Goal: Book appointment/travel/reservation

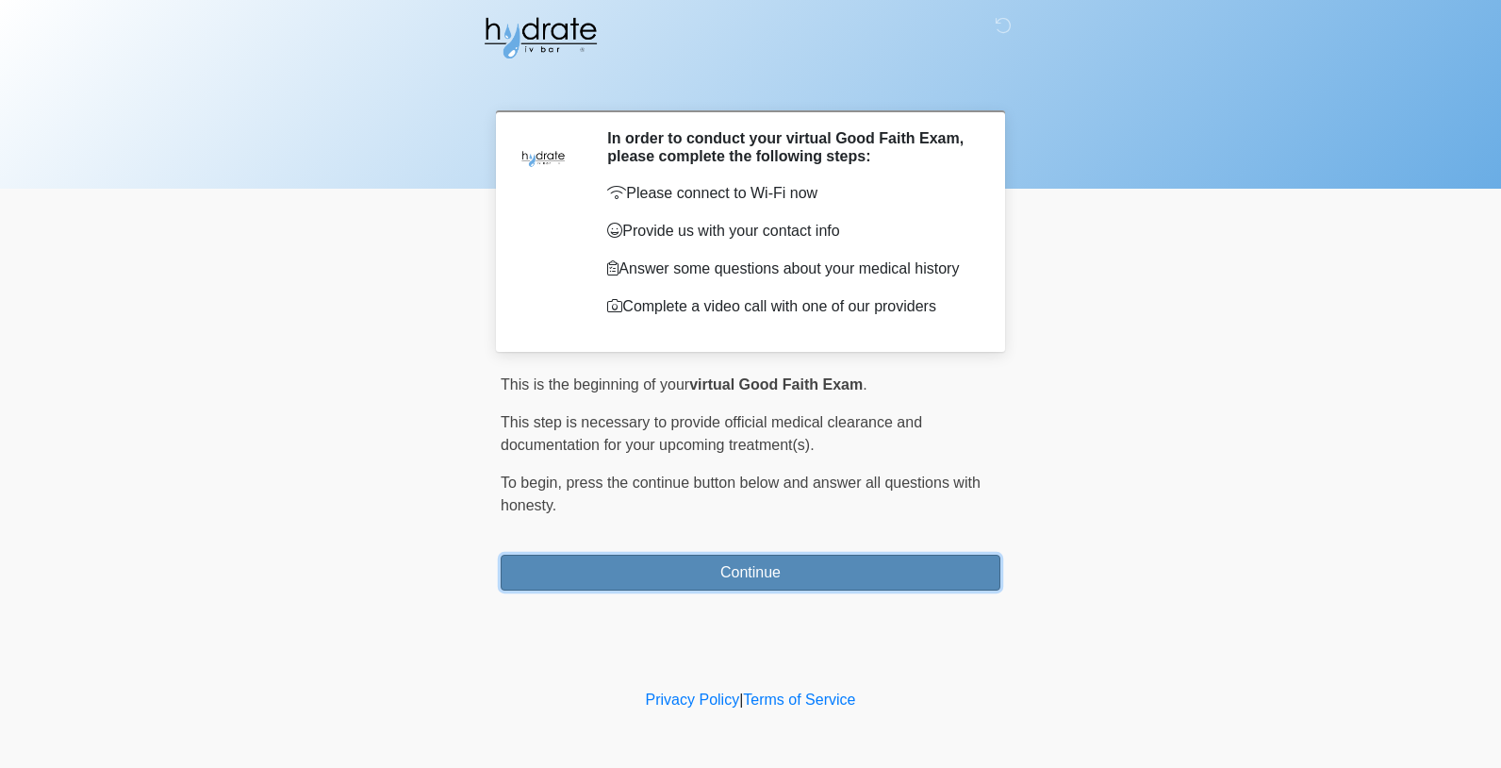
click at [742, 577] on button "Continue" at bounding box center [751, 572] width 500 height 36
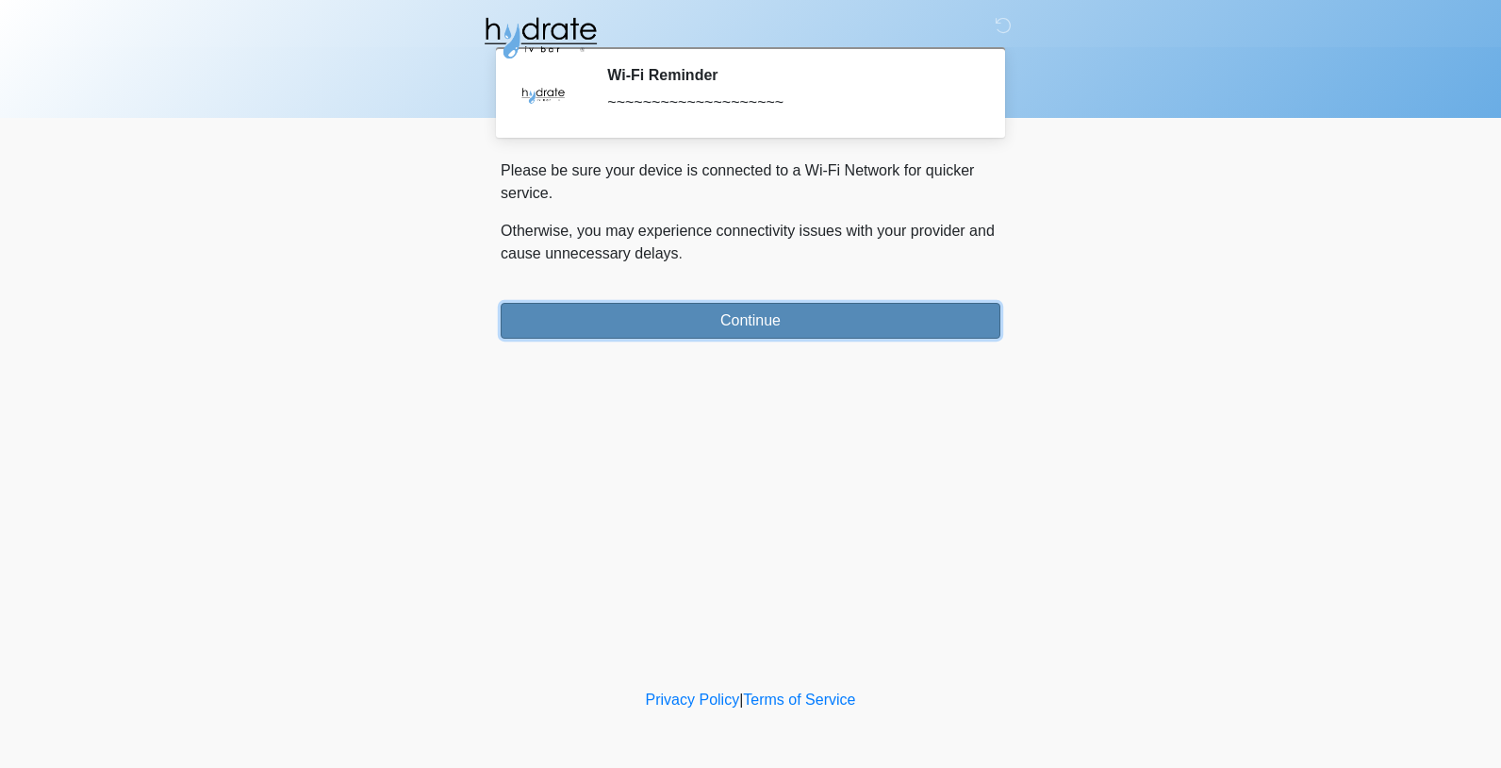
click at [758, 322] on button "Continue" at bounding box center [751, 321] width 500 height 36
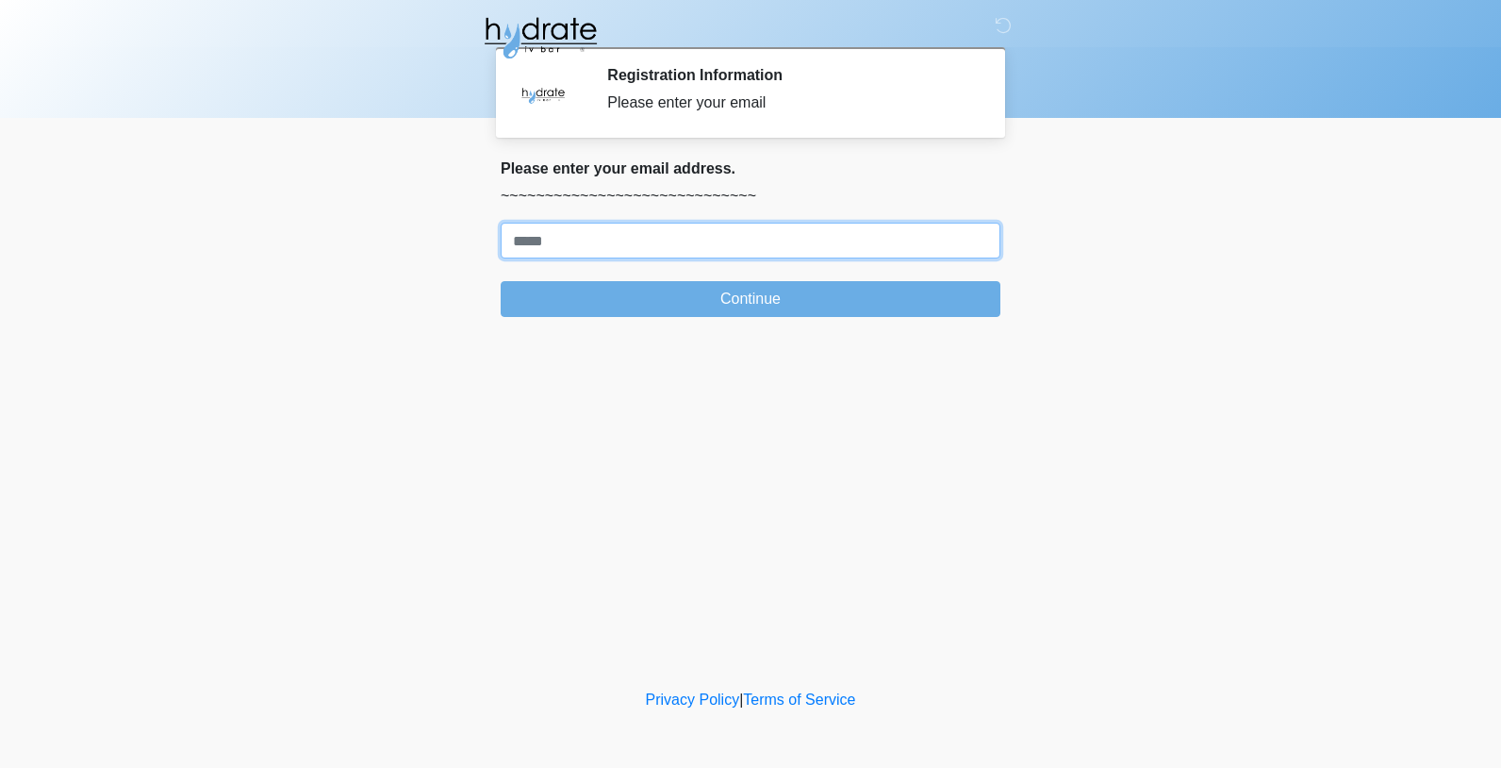
click at [675, 237] on input "Where should we email your treatment plan?" at bounding box center [751, 241] width 500 height 36
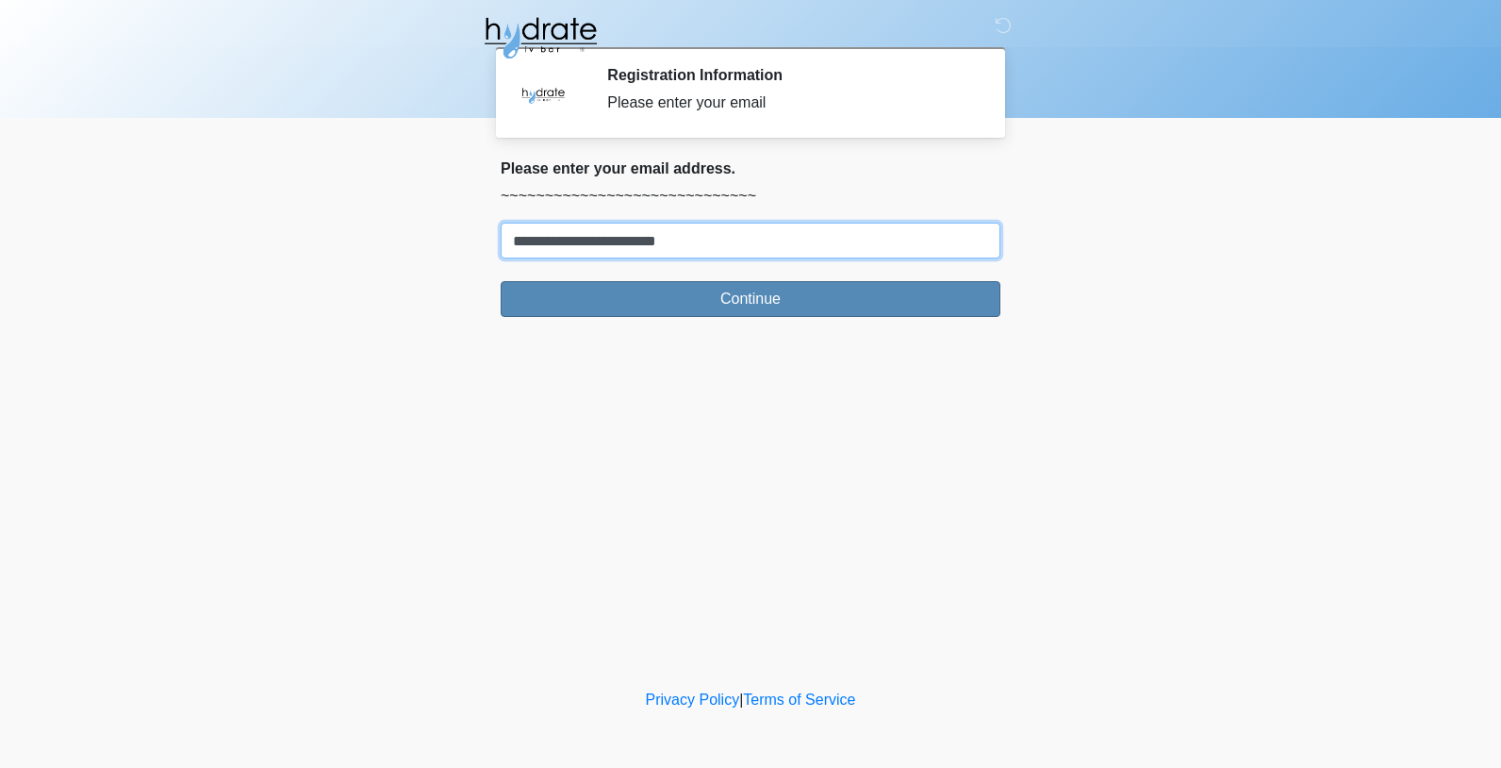
type input "**********"
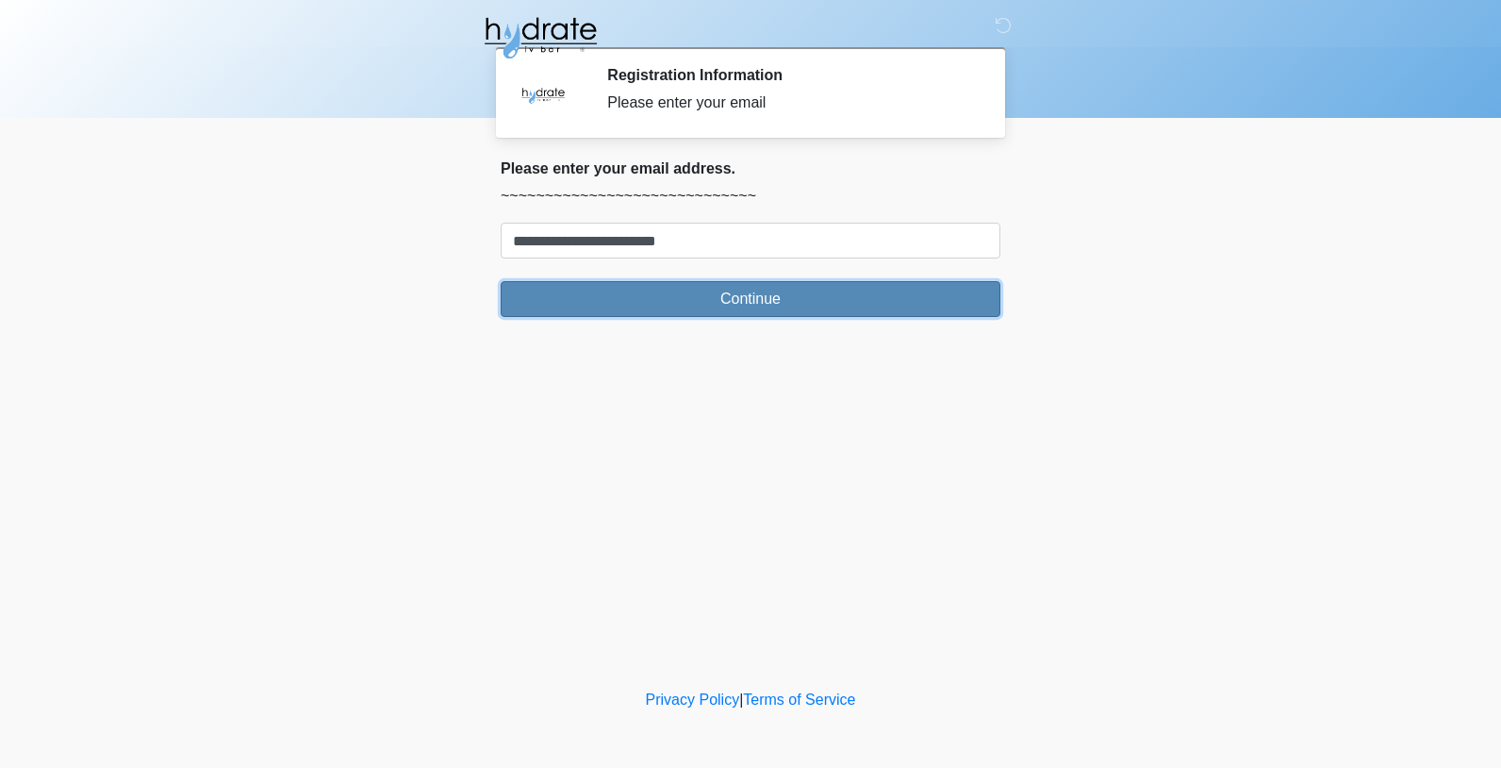
click at [688, 293] on button "Continue" at bounding box center [751, 299] width 500 height 36
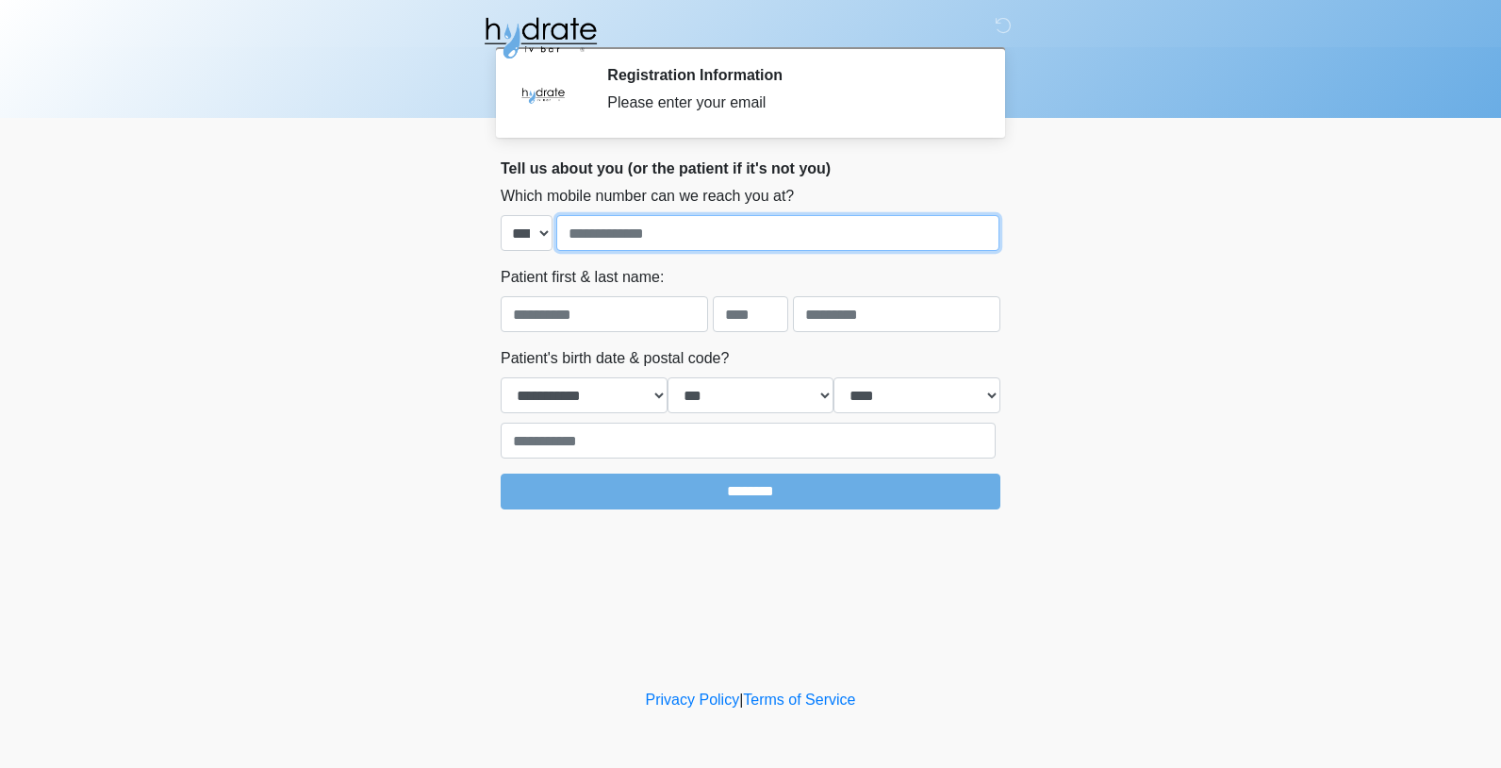
click at [653, 238] on input "tel" at bounding box center [777, 233] width 443 height 36
type input "**********"
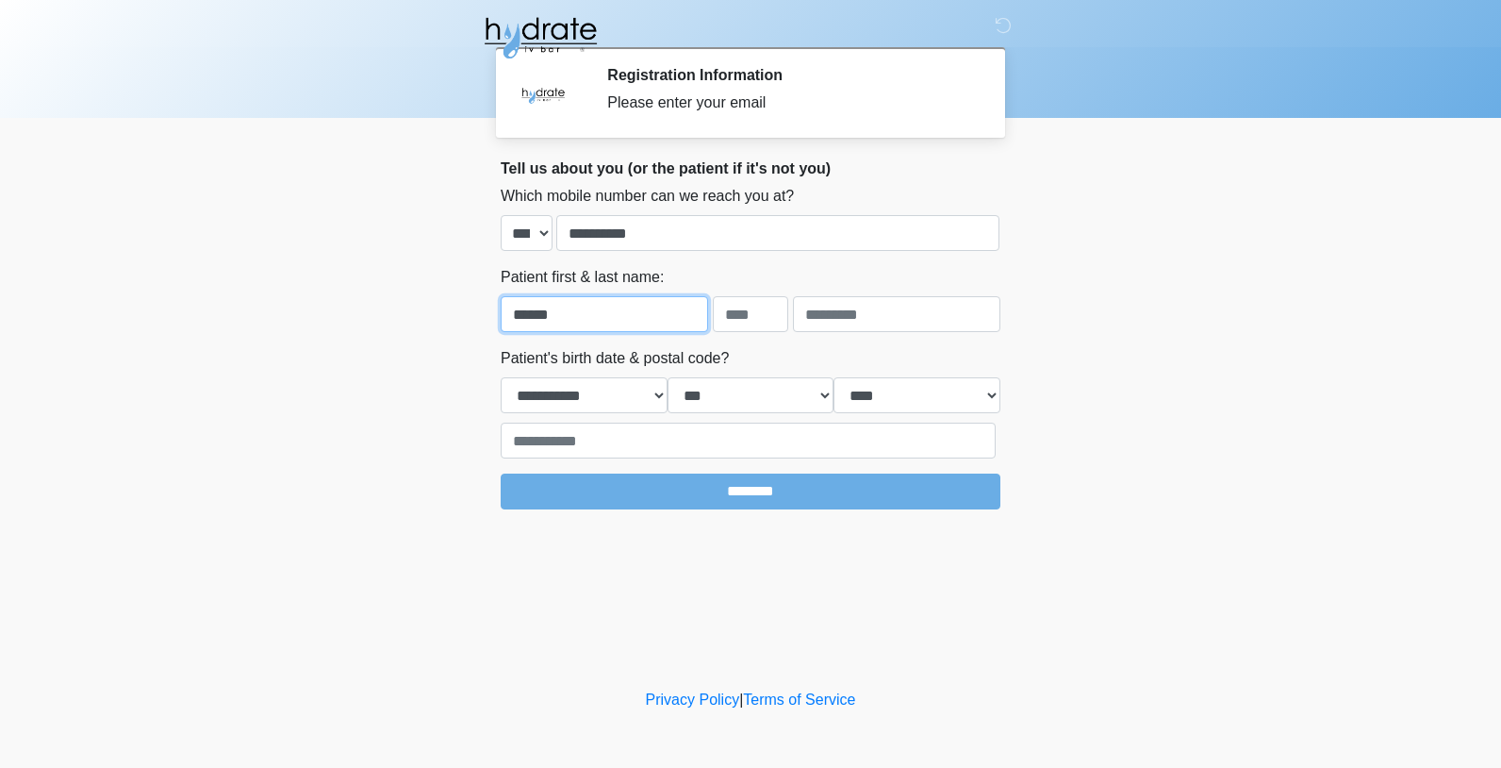
type input "******"
type input "*********"
select select "*"
select select "****"
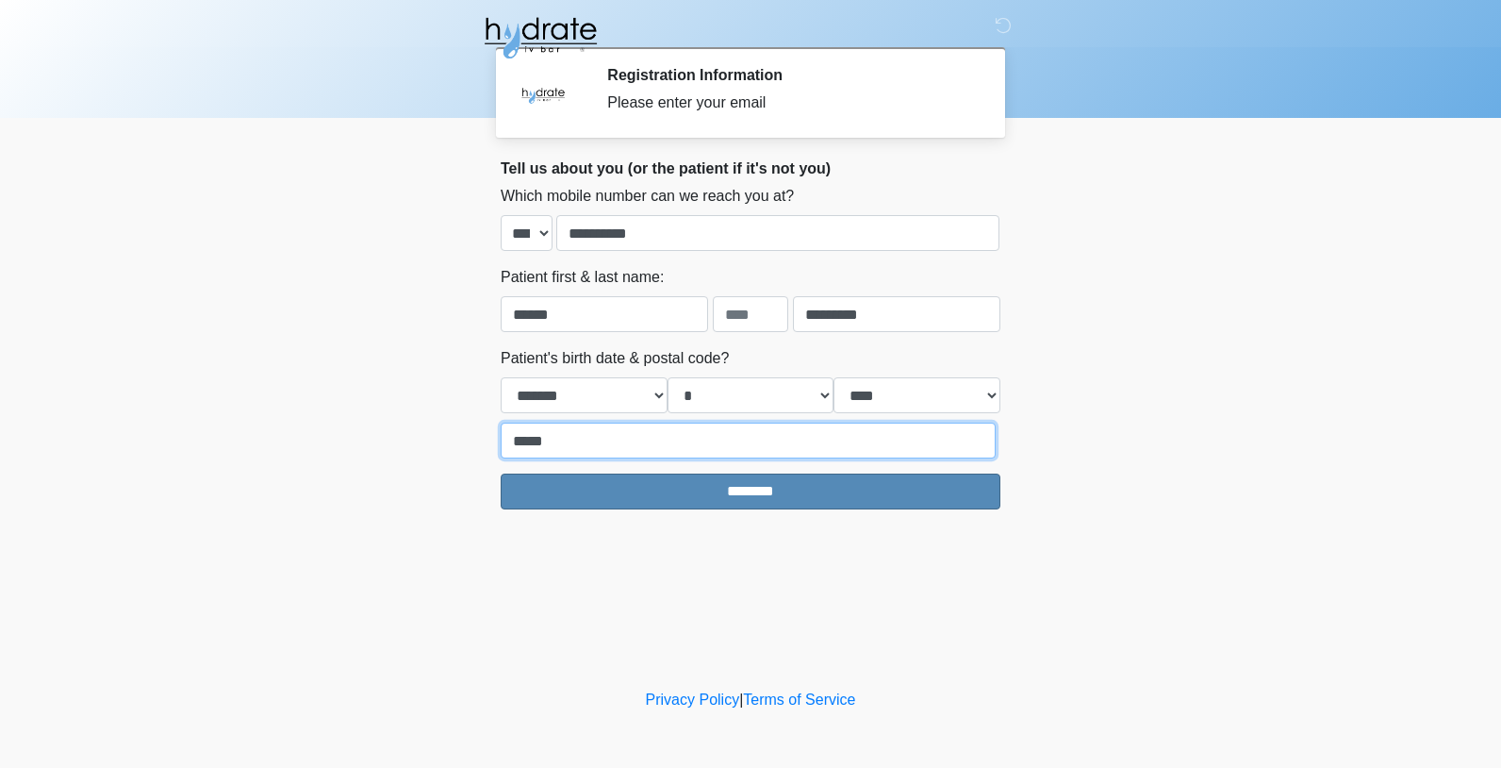
type input "*****"
click at [749, 498] on input "********" at bounding box center [751, 491] width 500 height 36
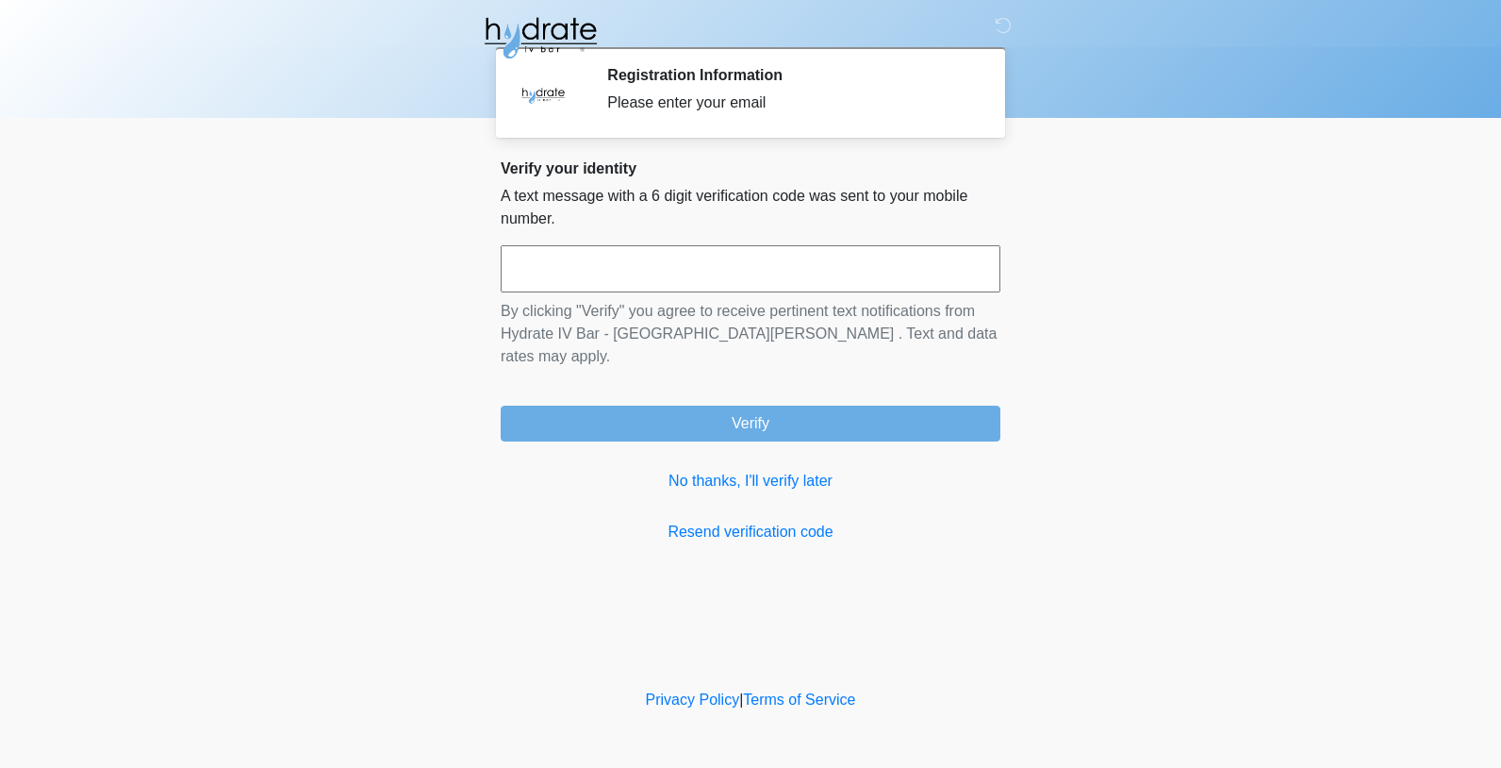
click at [578, 268] on input "text" at bounding box center [751, 268] width 500 height 47
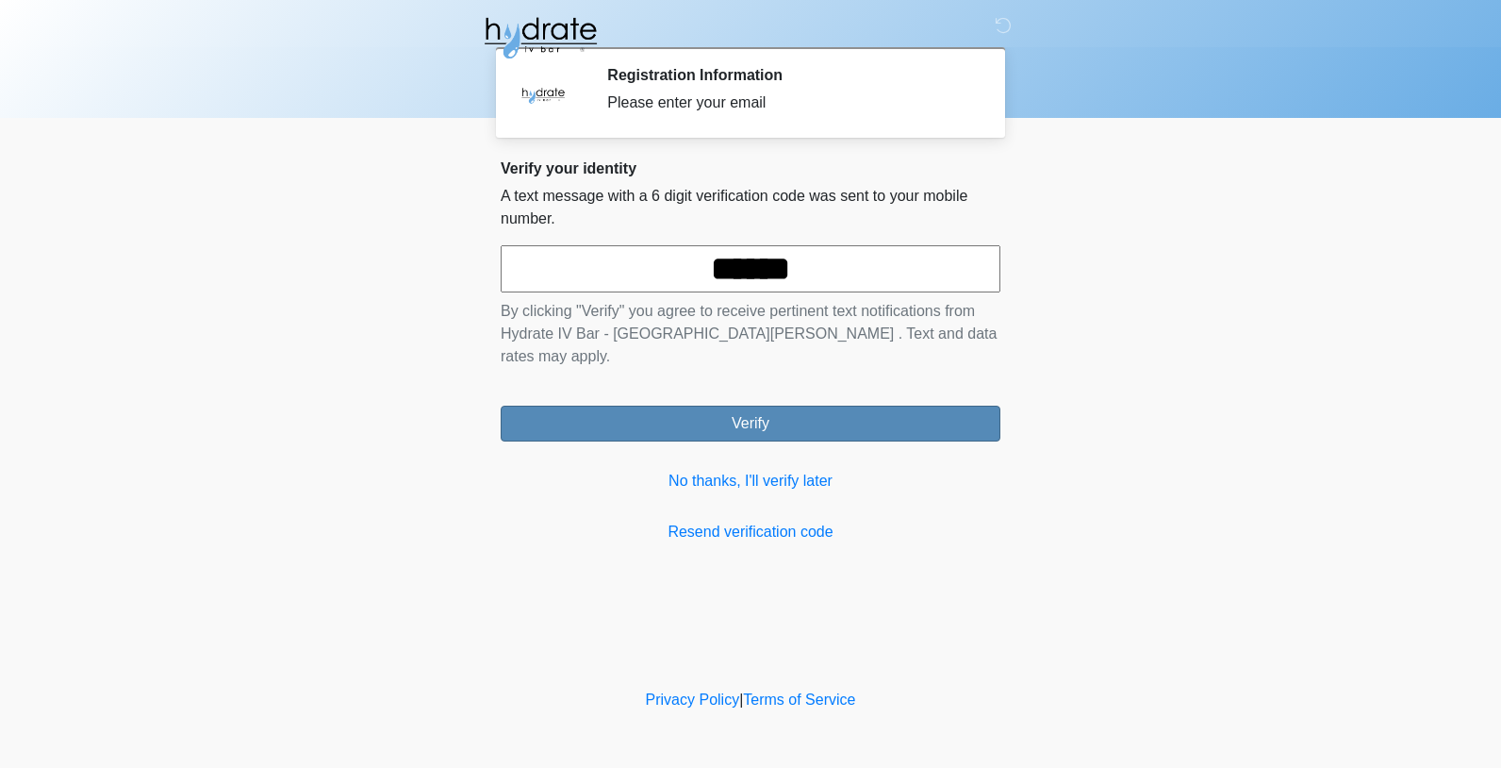
type input "******"
click at [740, 410] on button "Verify" at bounding box center [751, 423] width 500 height 36
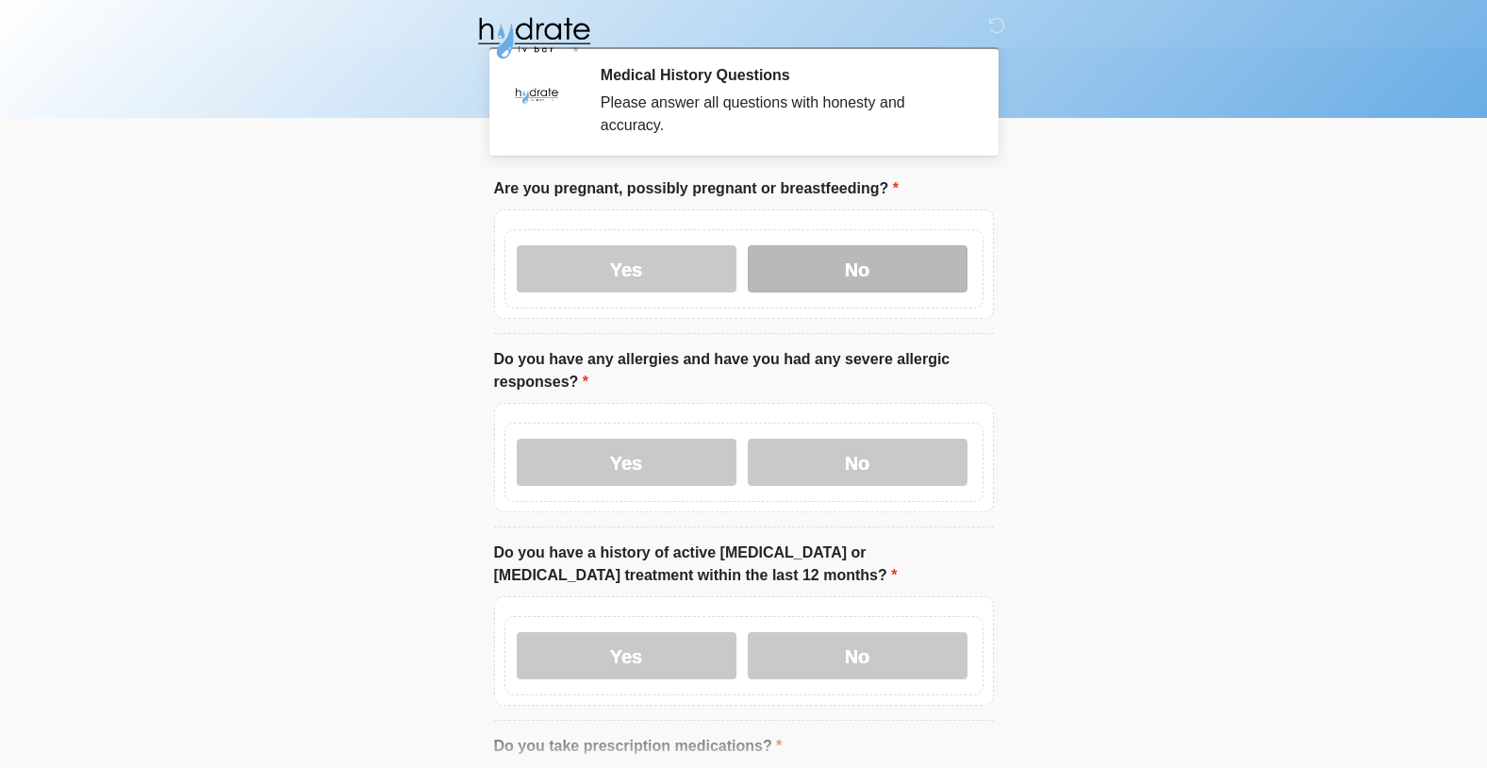
click at [810, 269] on label "No" at bounding box center [858, 268] width 220 height 47
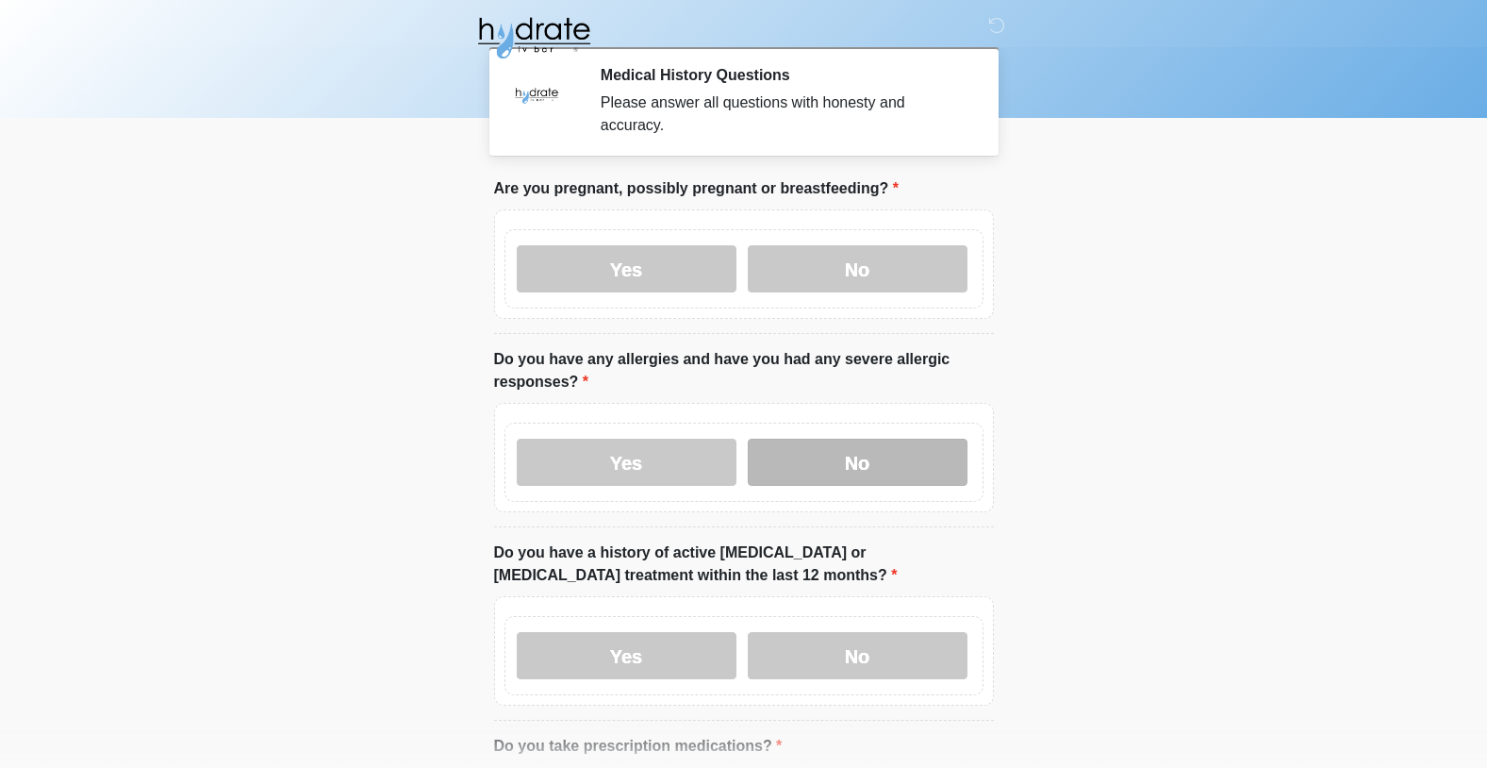
click at [847, 476] on label "No" at bounding box center [858, 461] width 220 height 47
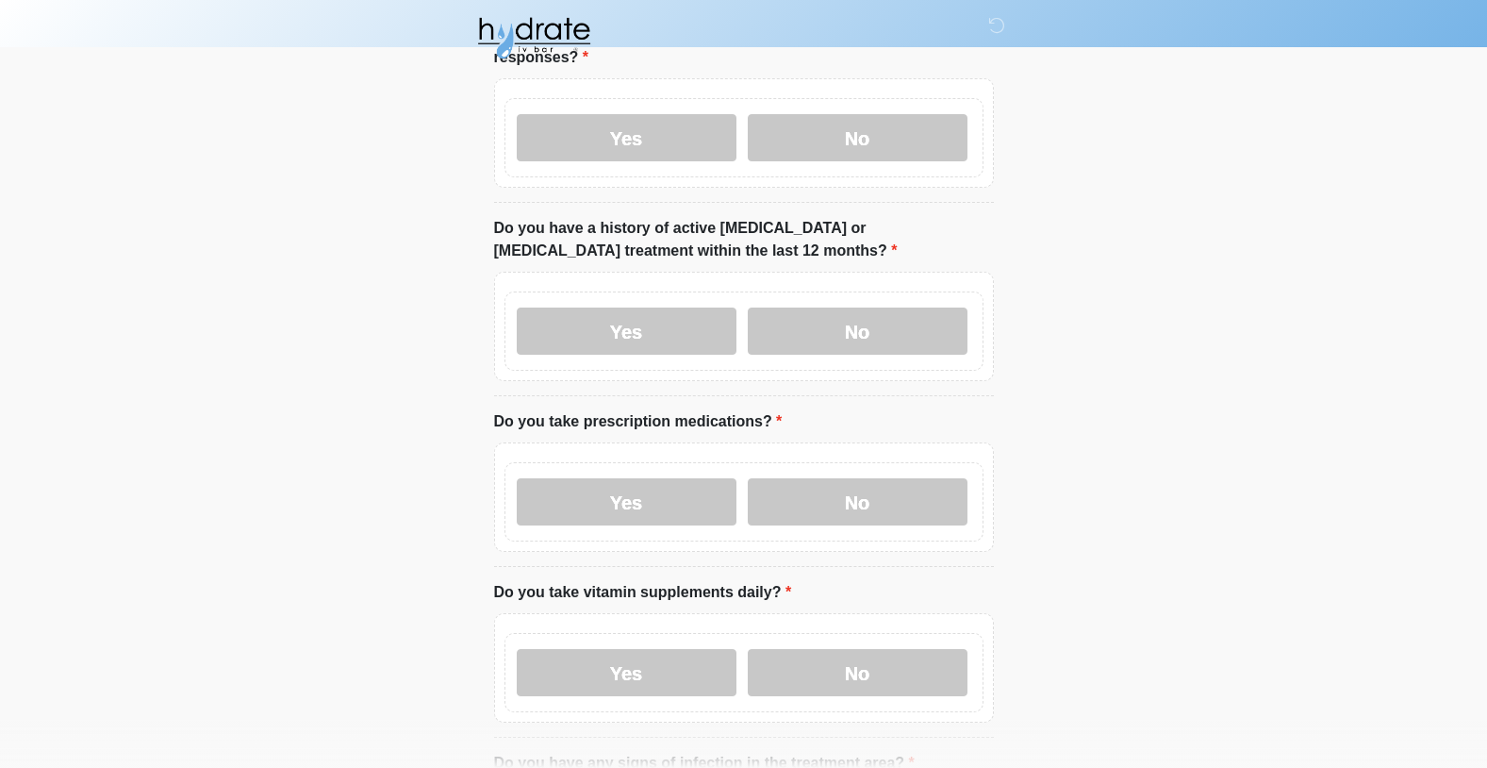
scroll to position [334, 0]
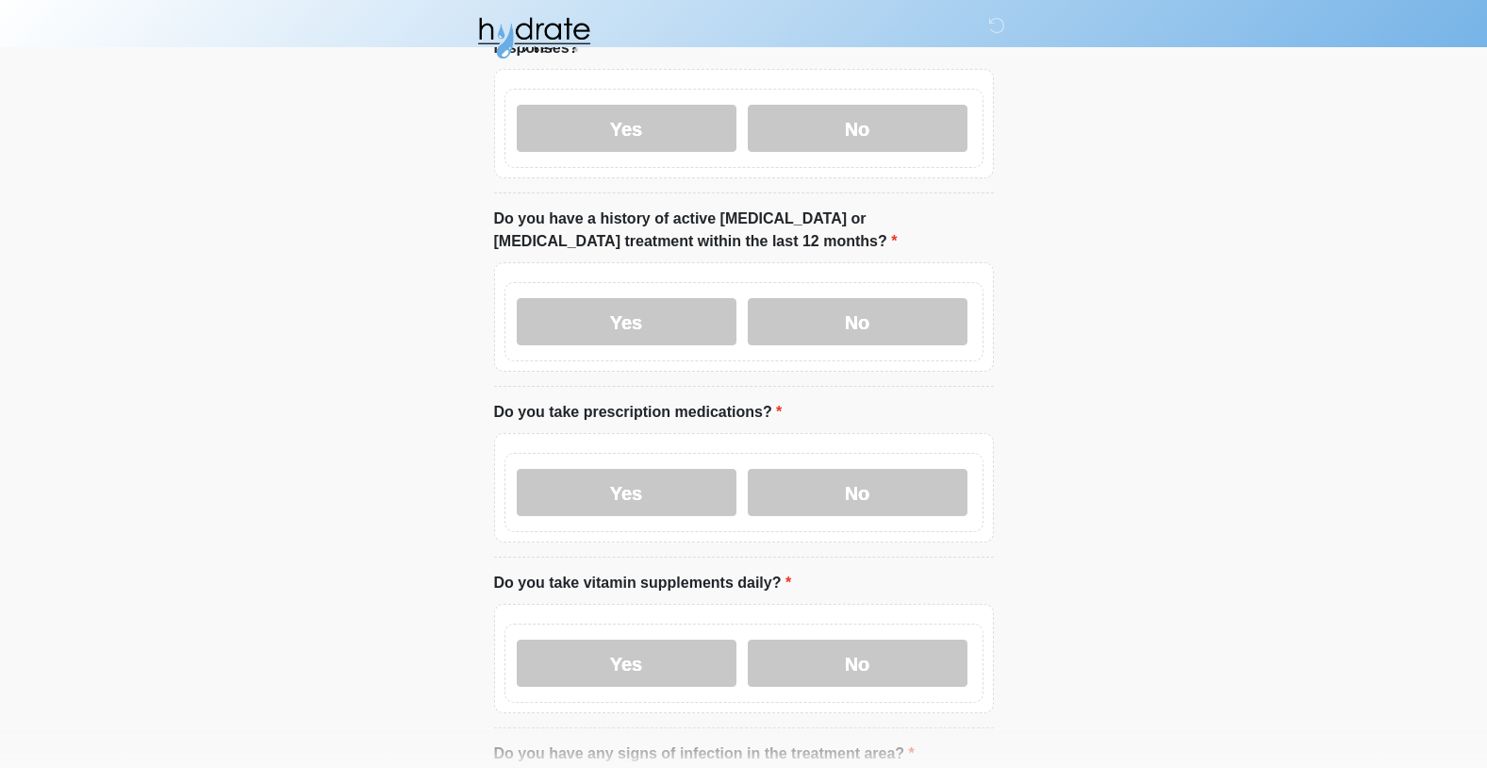
click at [841, 293] on div "Yes No" at bounding box center [743, 321] width 479 height 79
click at [839, 318] on label "No" at bounding box center [858, 321] width 220 height 47
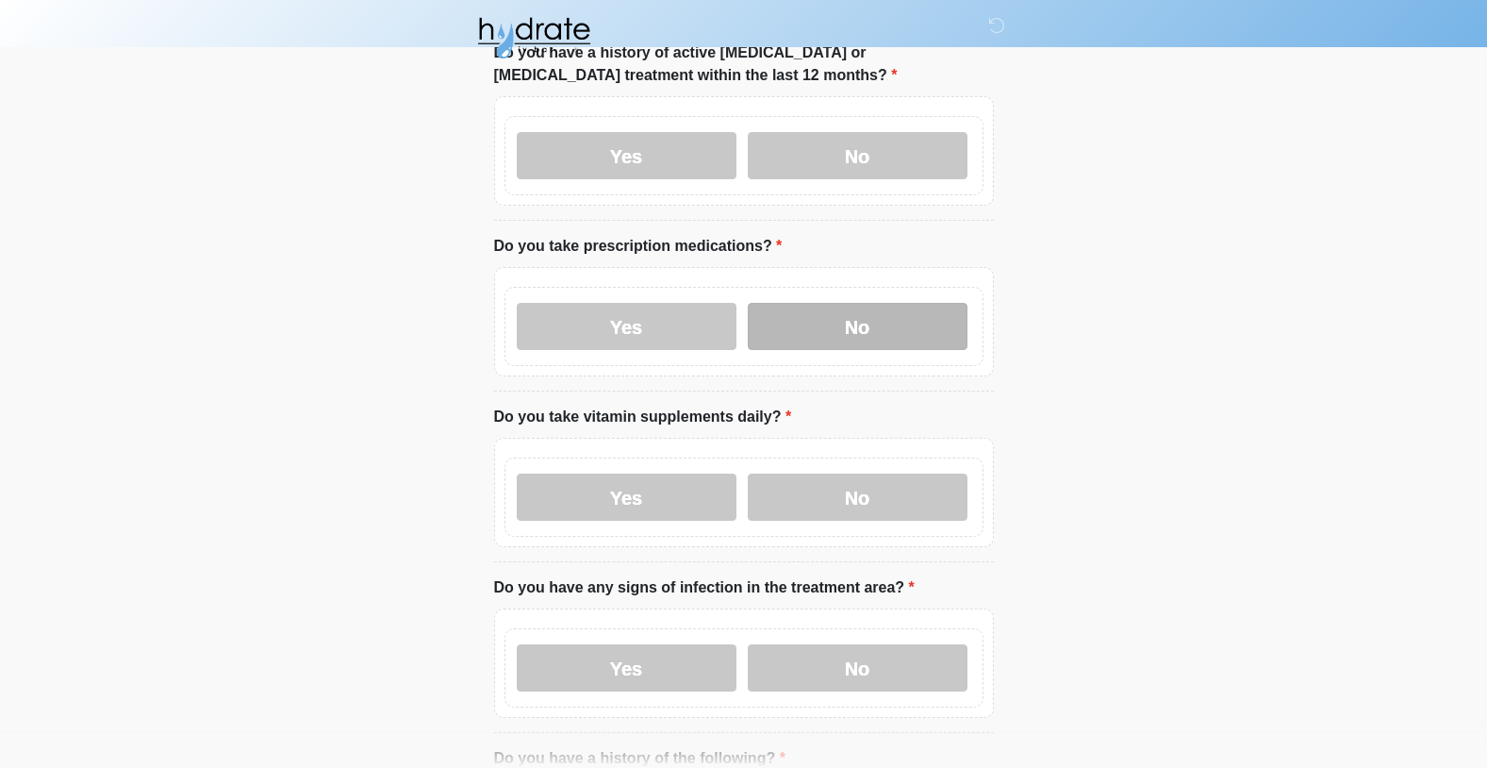
click at [838, 318] on label "No" at bounding box center [858, 326] width 220 height 47
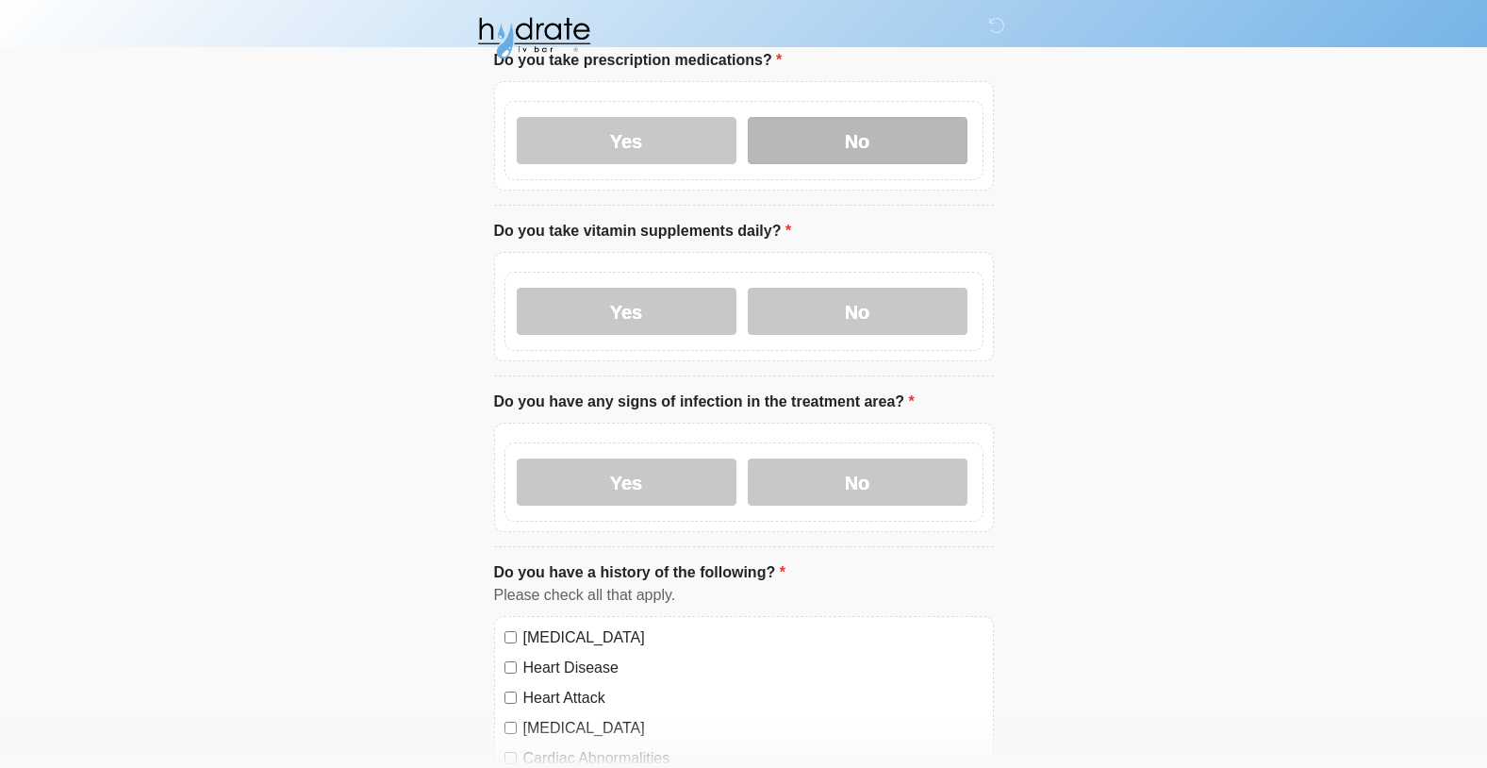
scroll to position [746, 0]
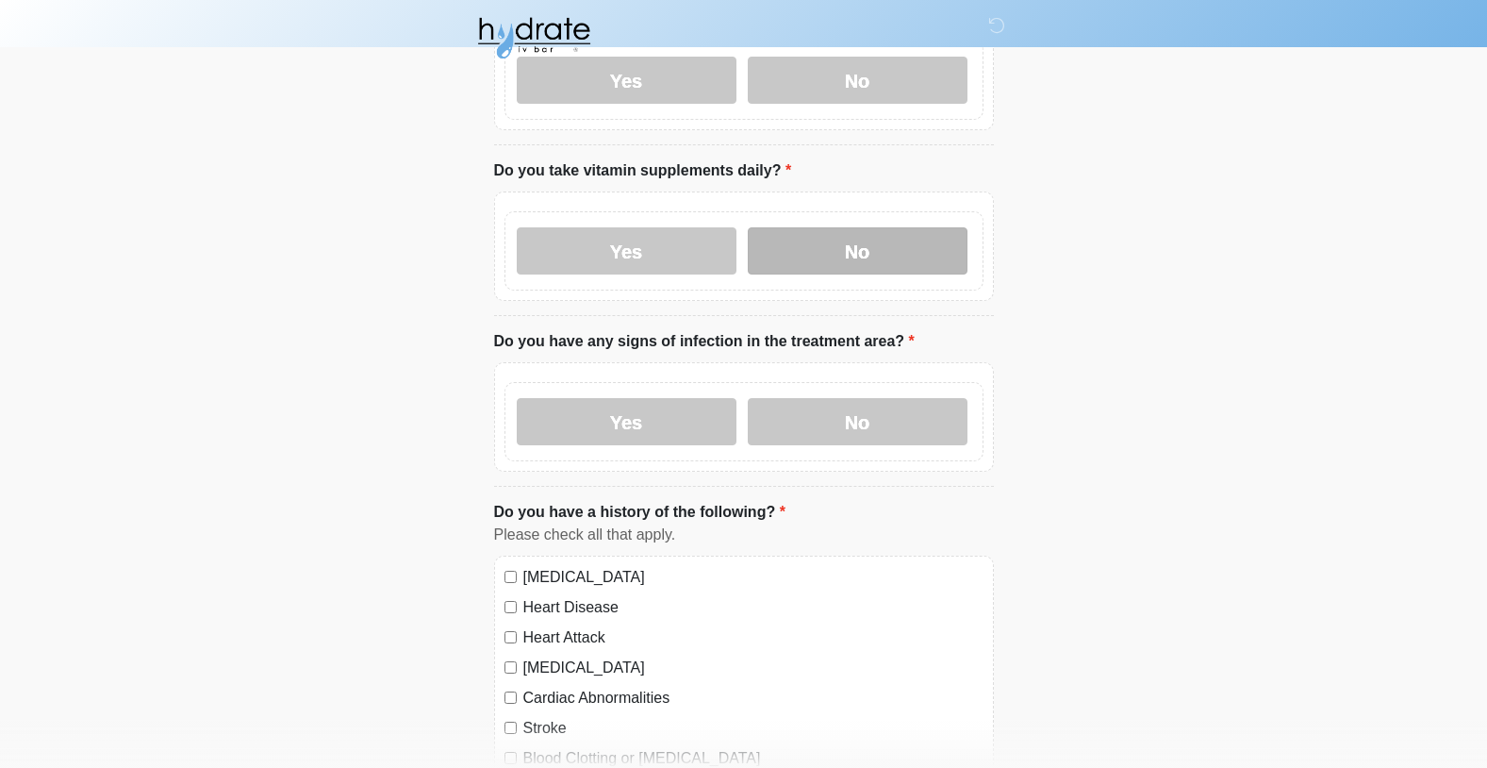
click at [830, 255] on label "No" at bounding box center [858, 250] width 220 height 47
drag, startPoint x: 670, startPoint y: 338, endPoint x: 809, endPoint y: 337, distance: 139.6
click at [809, 337] on label "Do you have any signs of infection in the treatment area?" at bounding box center [704, 341] width 421 height 23
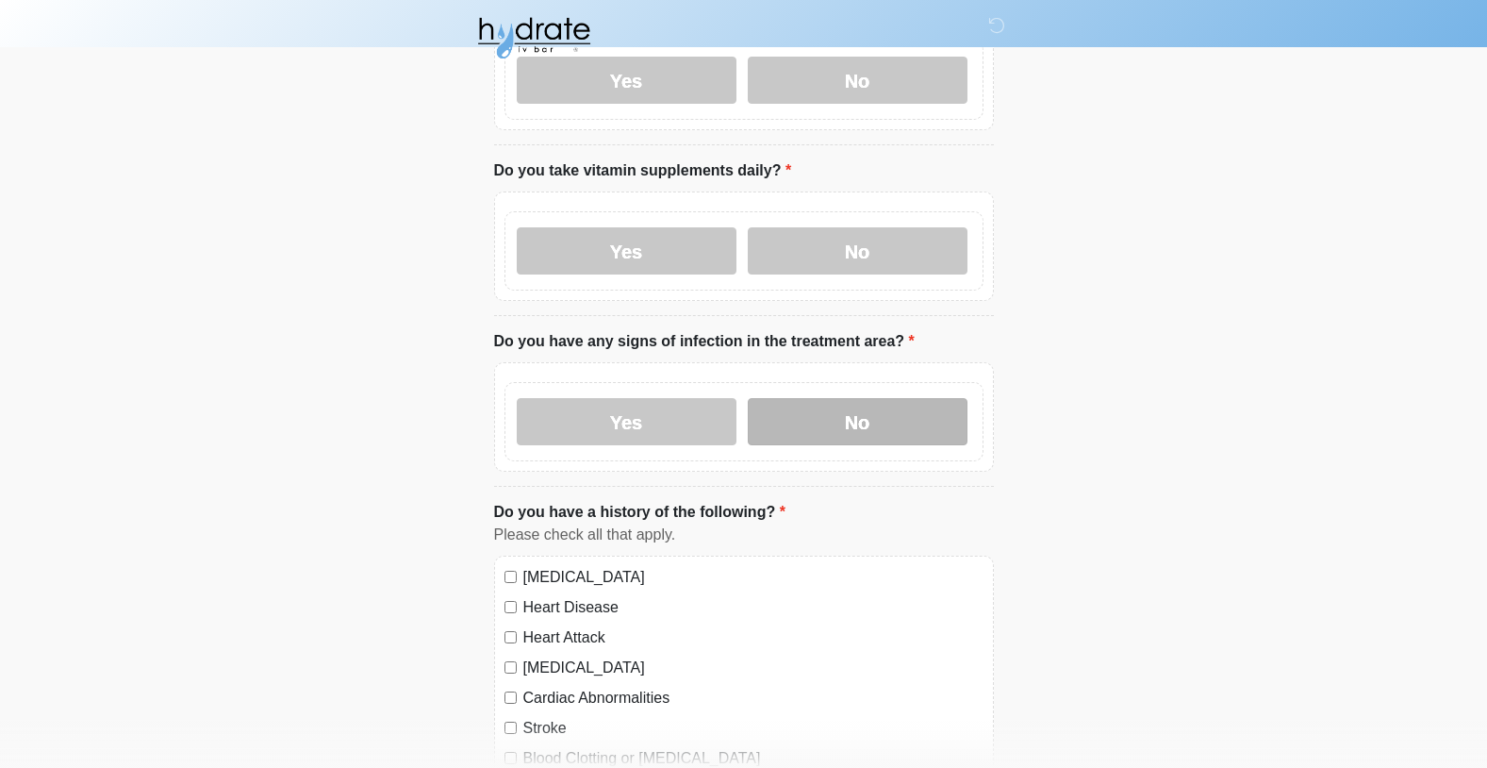
click at [846, 422] on label "No" at bounding box center [858, 421] width 220 height 47
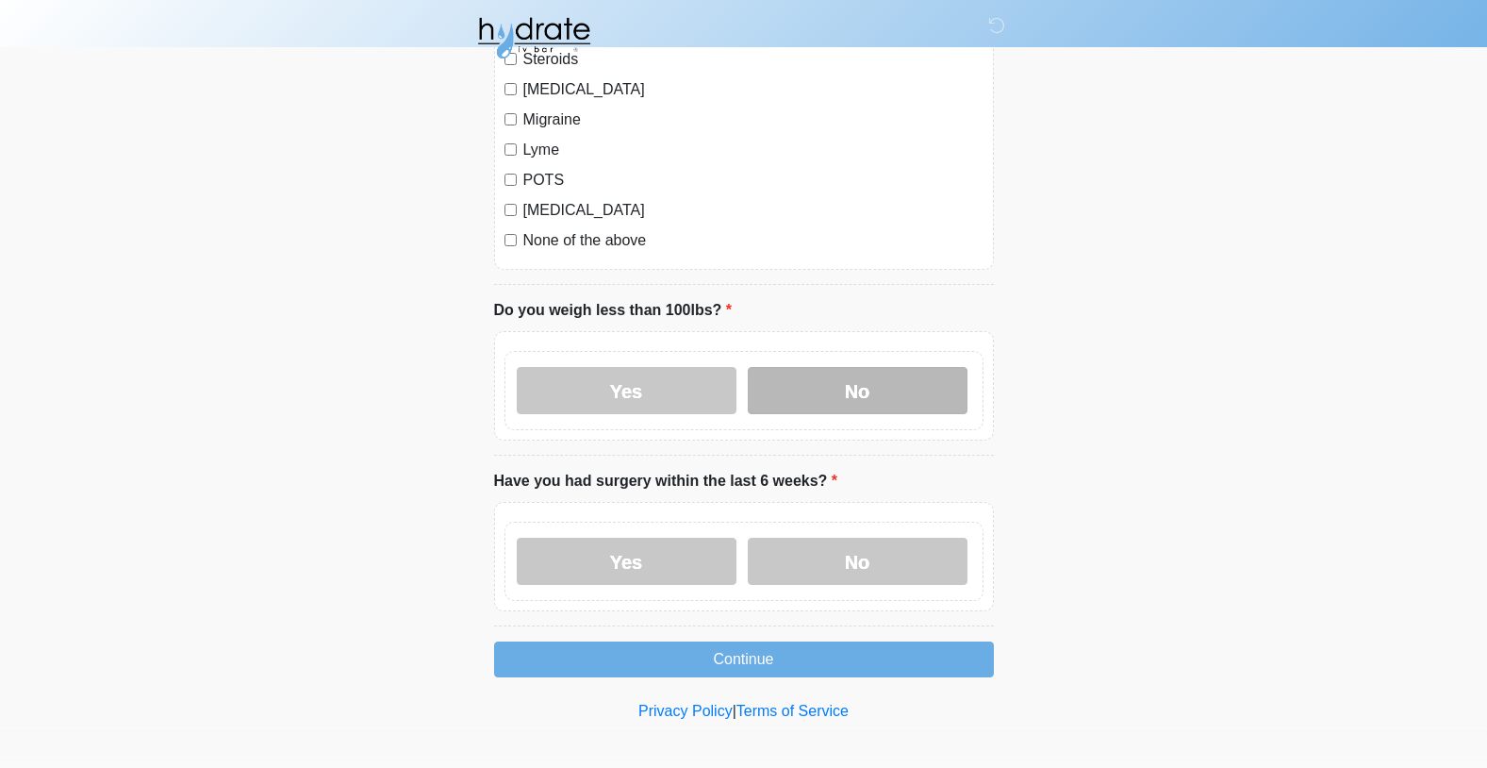
scroll to position [2059, 0]
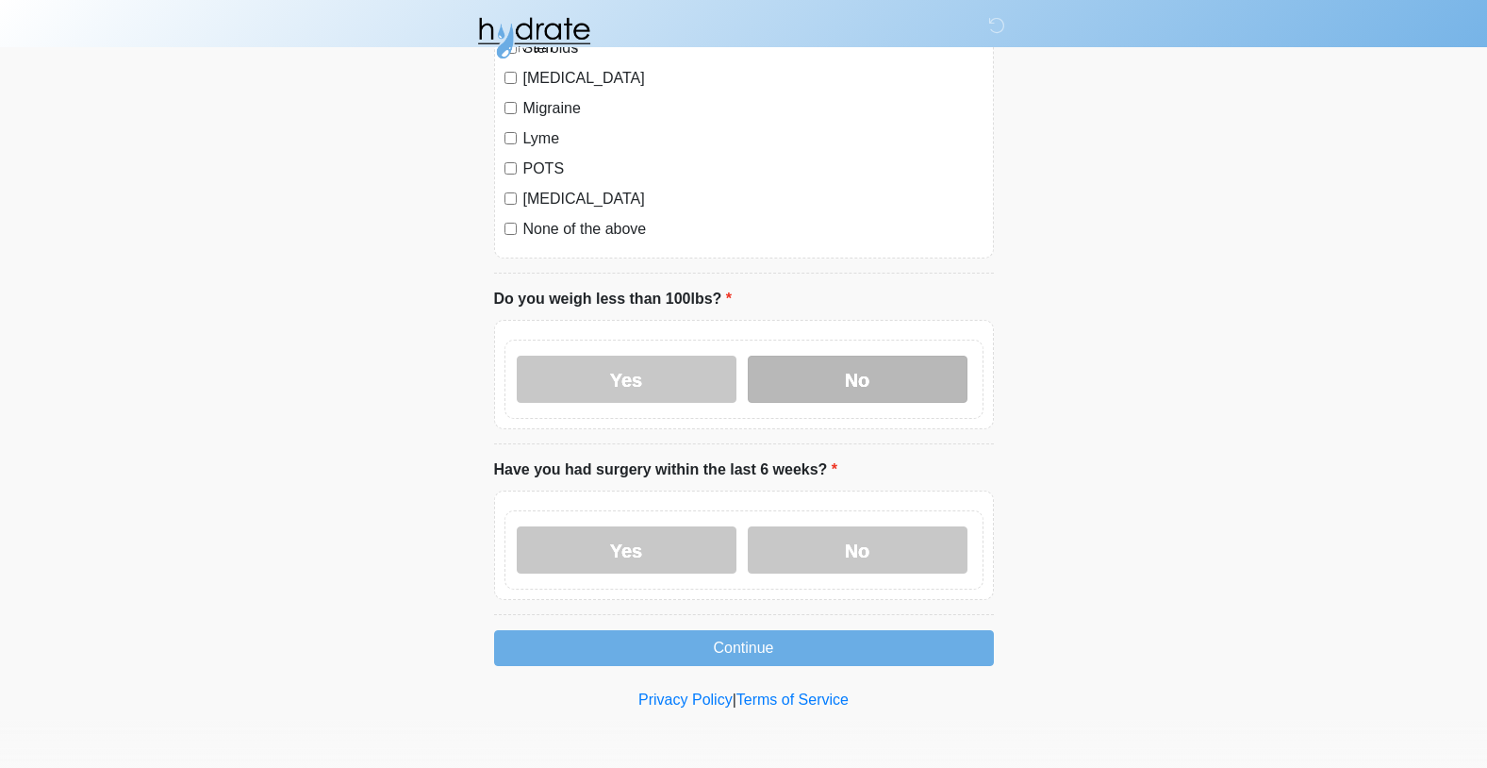
click at [829, 381] on label "No" at bounding box center [858, 378] width 220 height 47
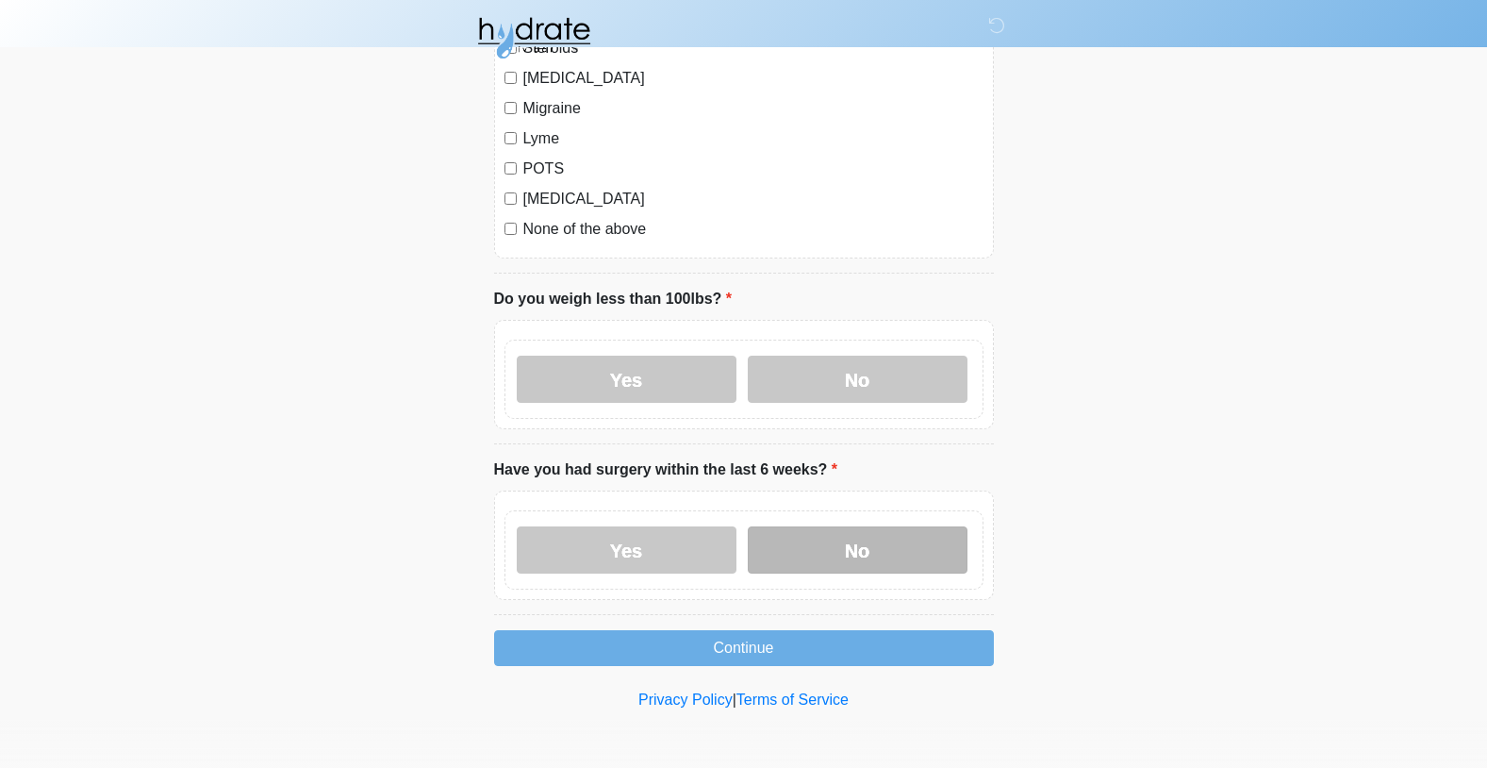
click at [881, 542] on label "No" at bounding box center [858, 549] width 220 height 47
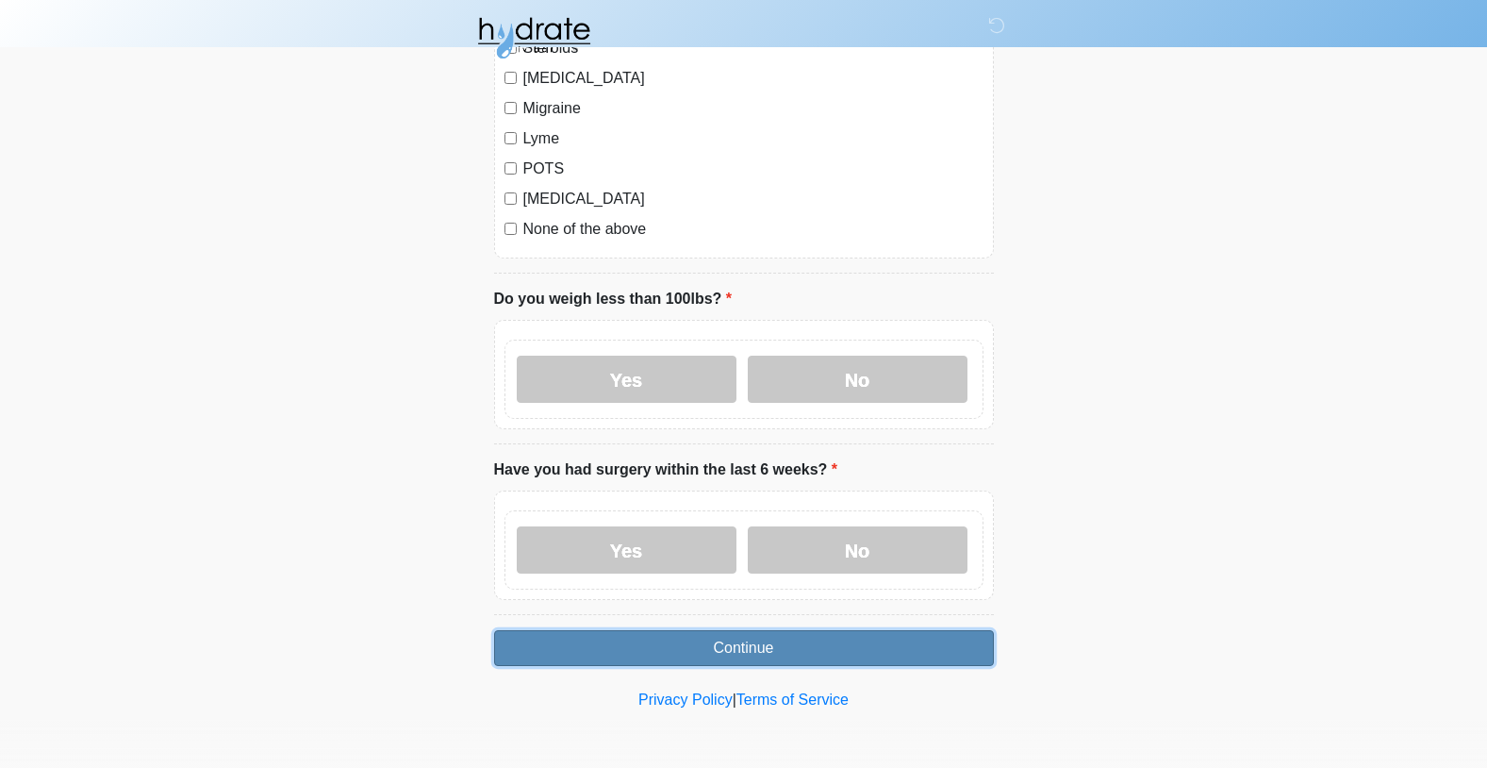
click at [747, 655] on button "Continue" at bounding box center [744, 648] width 500 height 36
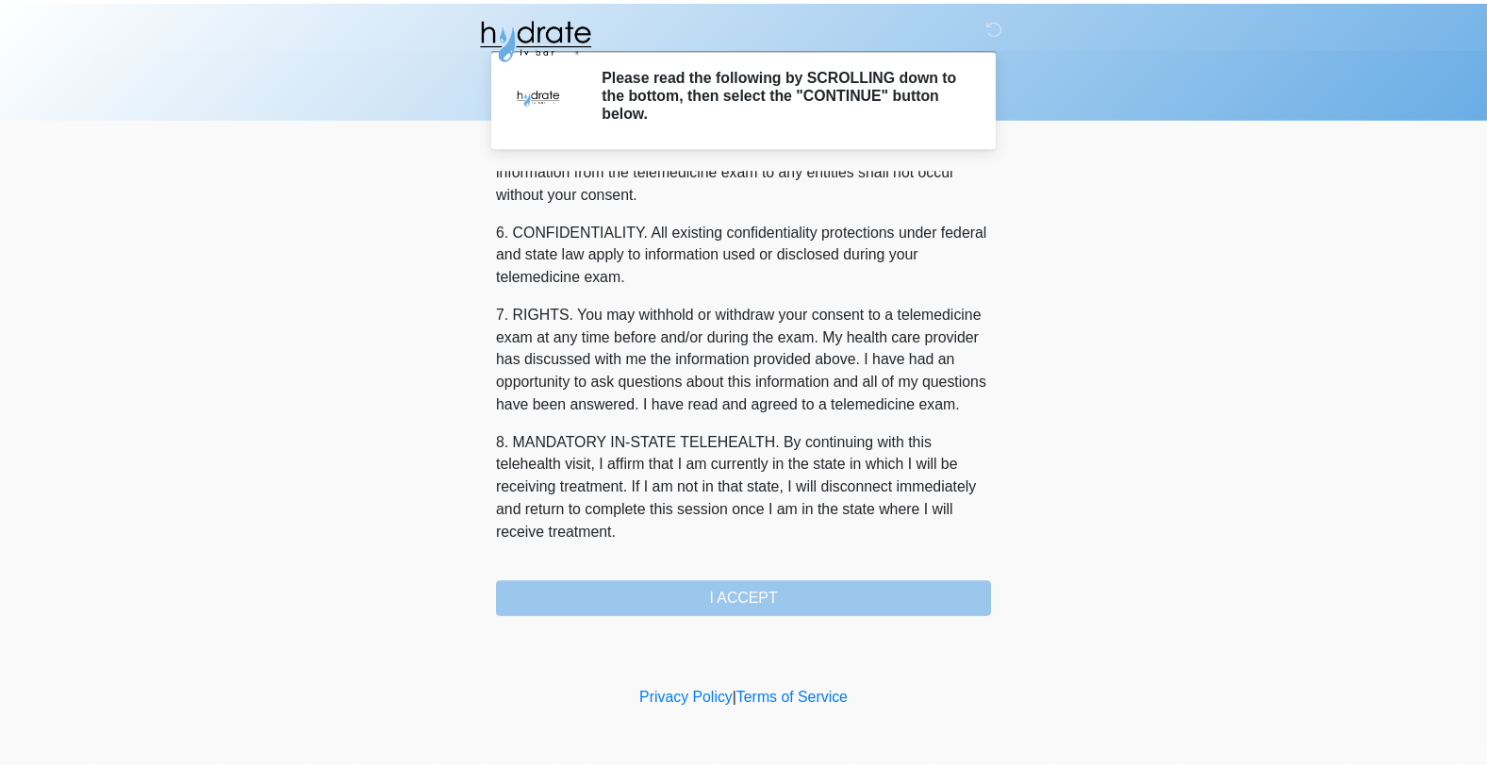
scroll to position [726, 0]
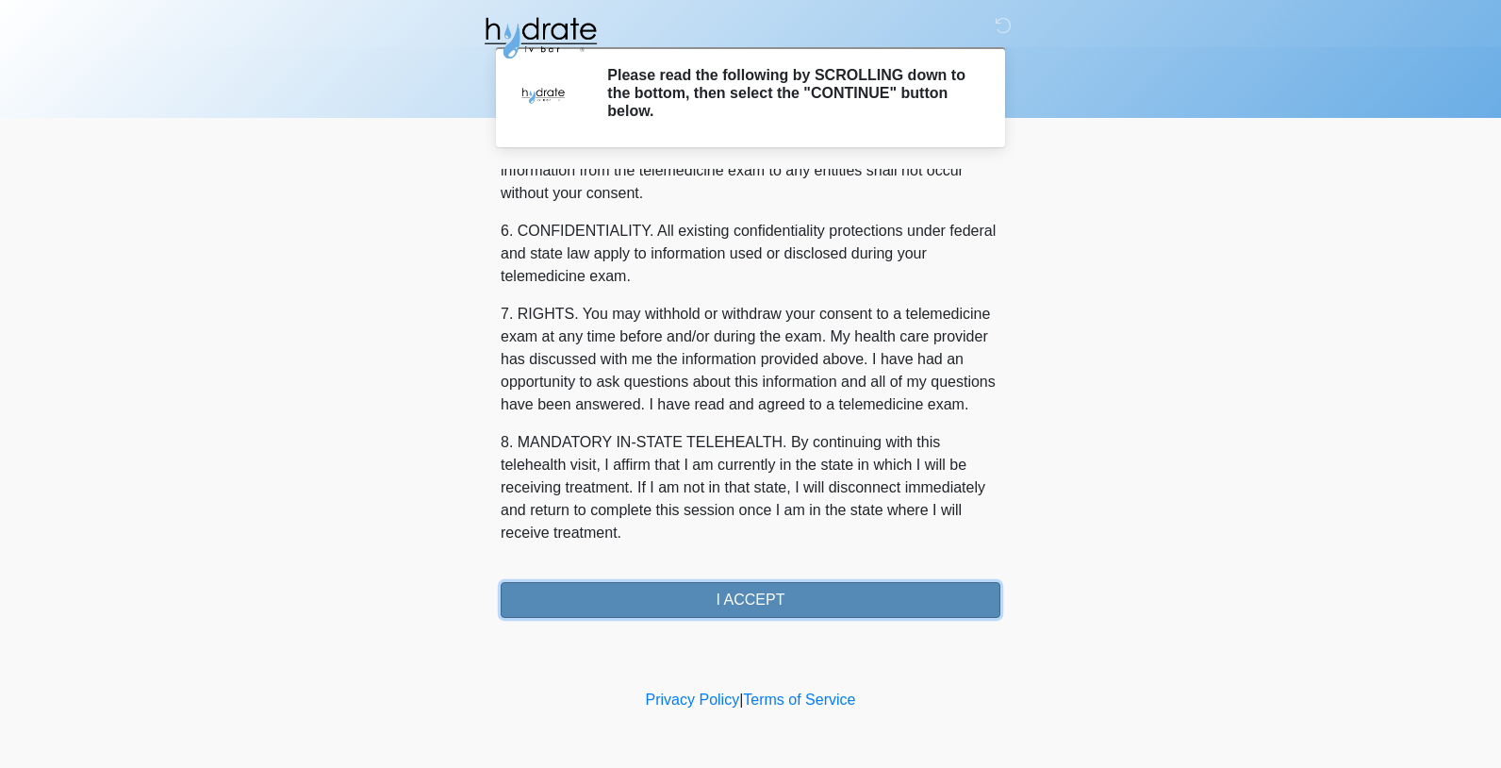
click at [756, 602] on button "I ACCEPT" at bounding box center [751, 600] width 500 height 36
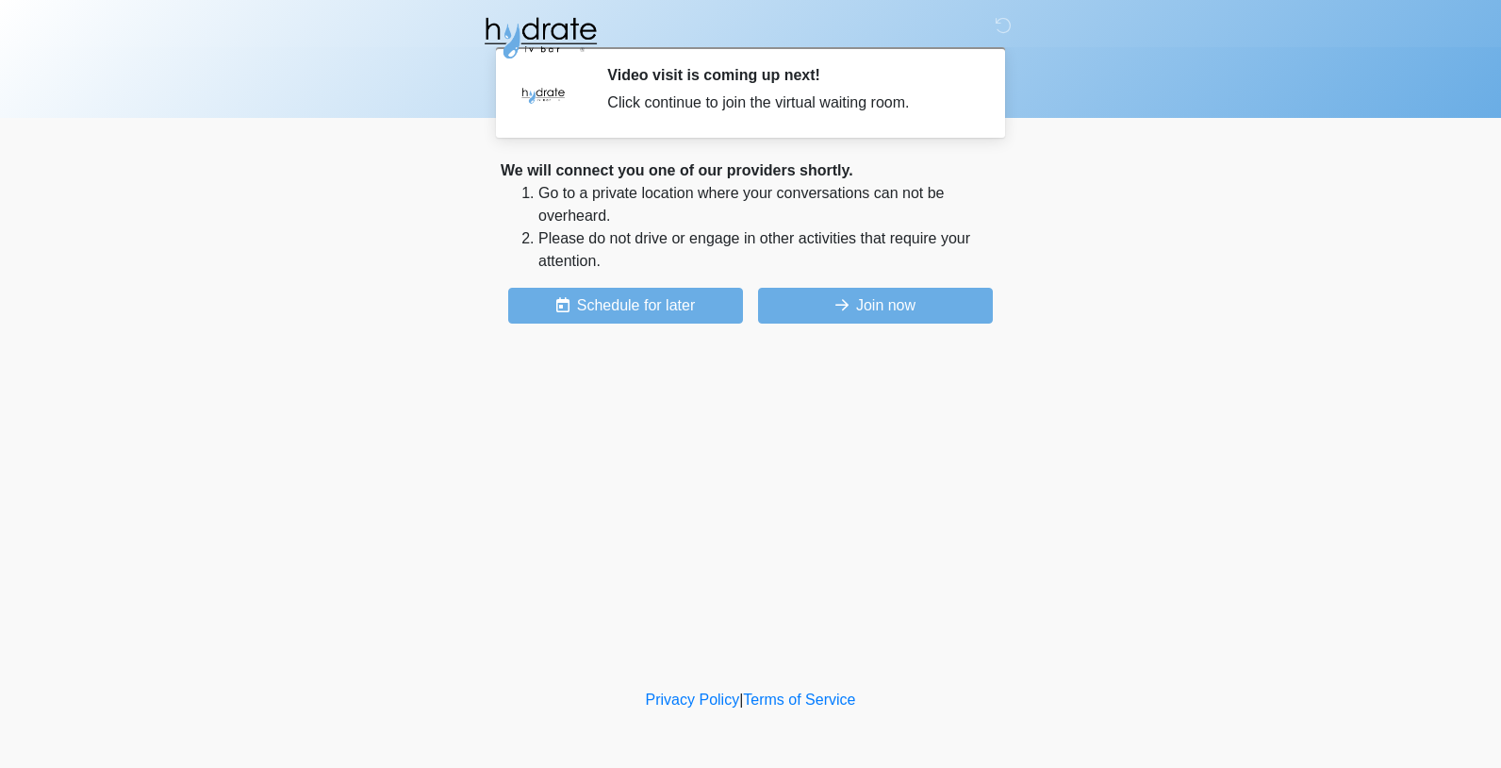
drag, startPoint x: 531, startPoint y: 172, endPoint x: 798, endPoint y: 176, distance: 266.9
click at [798, 176] on div "We will connect you one of our providers shortly." at bounding box center [751, 170] width 500 height 23
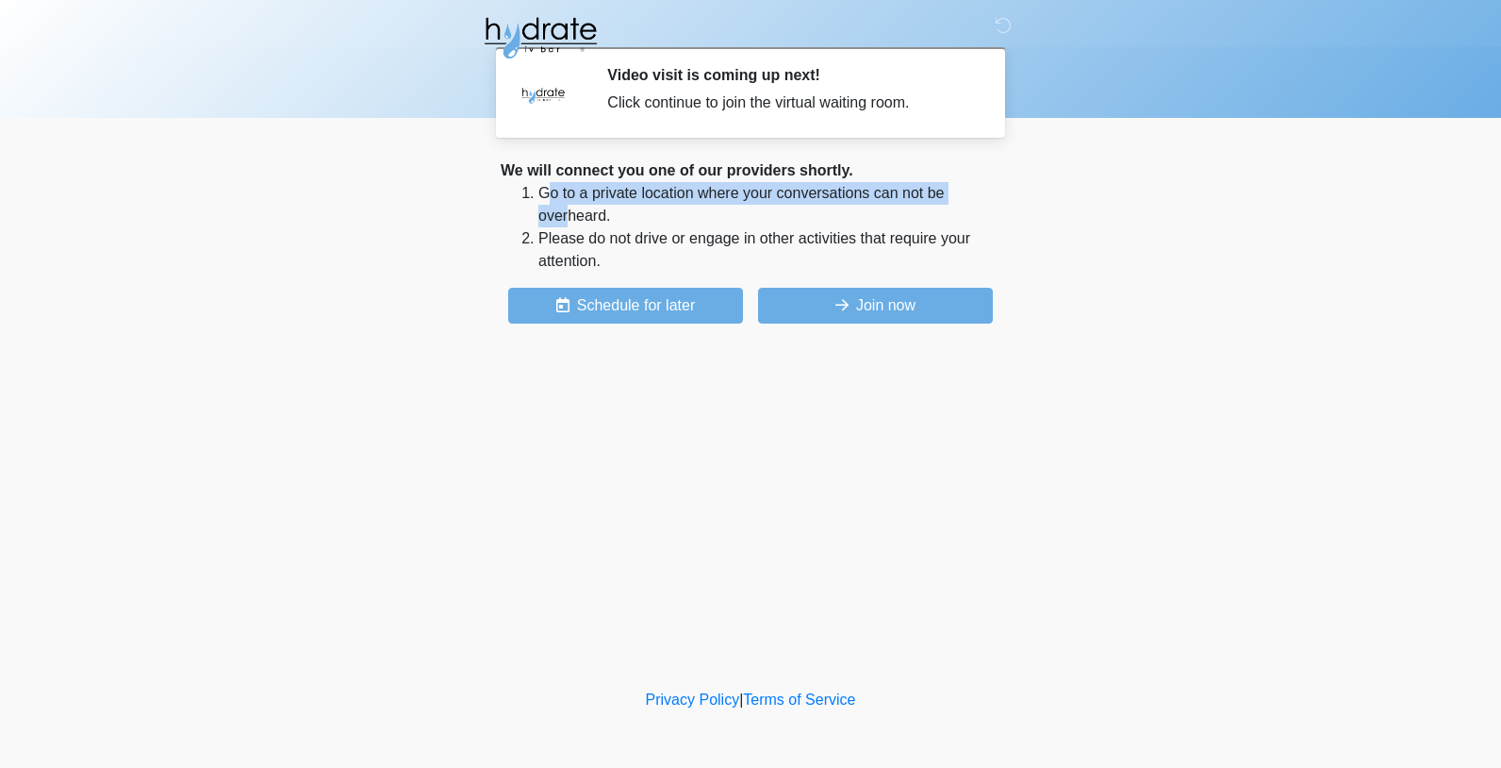
drag, startPoint x: 545, startPoint y: 195, endPoint x: 570, endPoint y: 221, distance: 36.0
click at [570, 221] on li "Go to a private location where your conversations can not be overheard." at bounding box center [769, 204] width 462 height 45
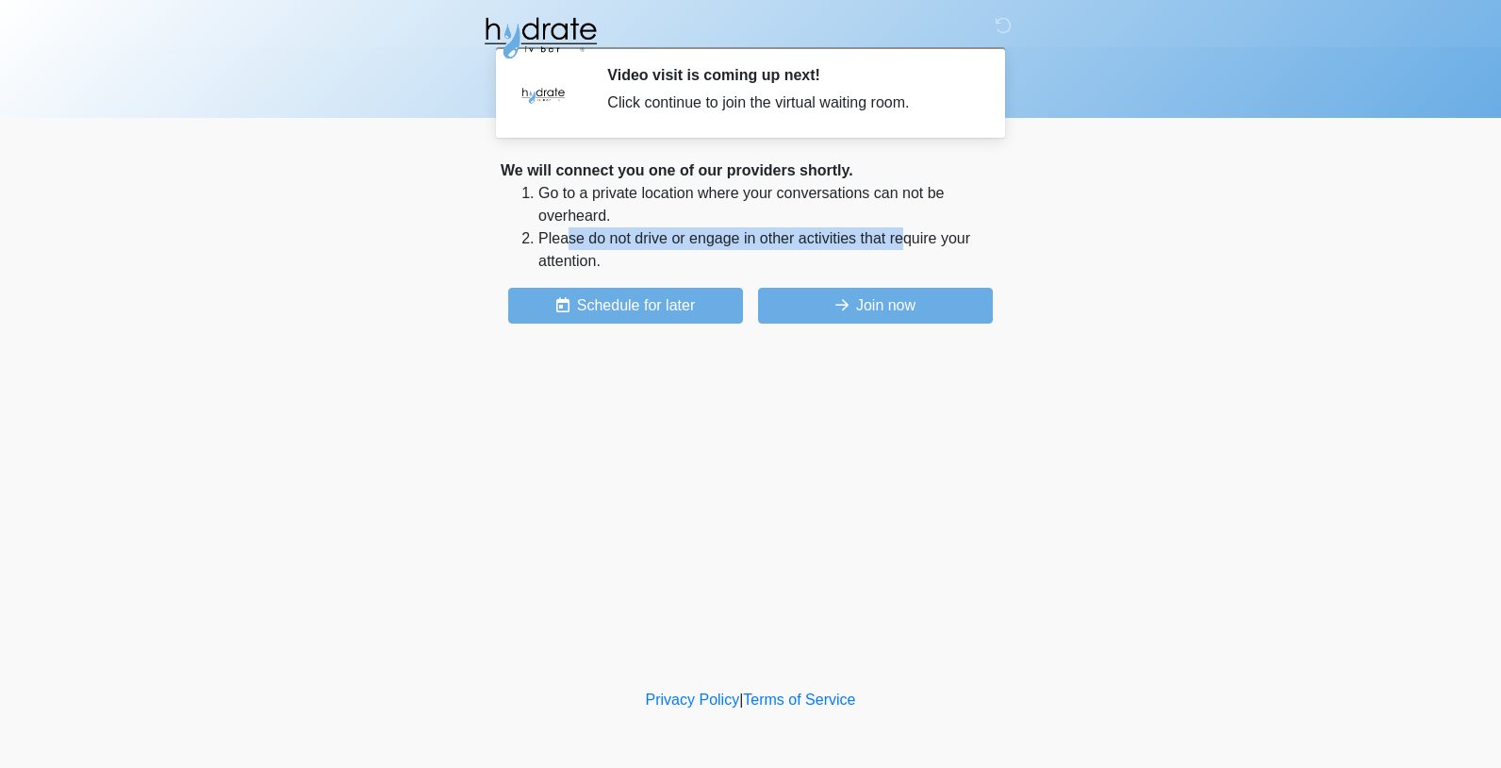
drag, startPoint x: 570, startPoint y: 240, endPoint x: 914, endPoint y: 240, distance: 344.2
click at [914, 240] on li "Please do not drive or engage in other activities that require your attention." at bounding box center [769, 249] width 462 height 45
click at [642, 318] on button "Schedule for later" at bounding box center [625, 306] width 235 height 36
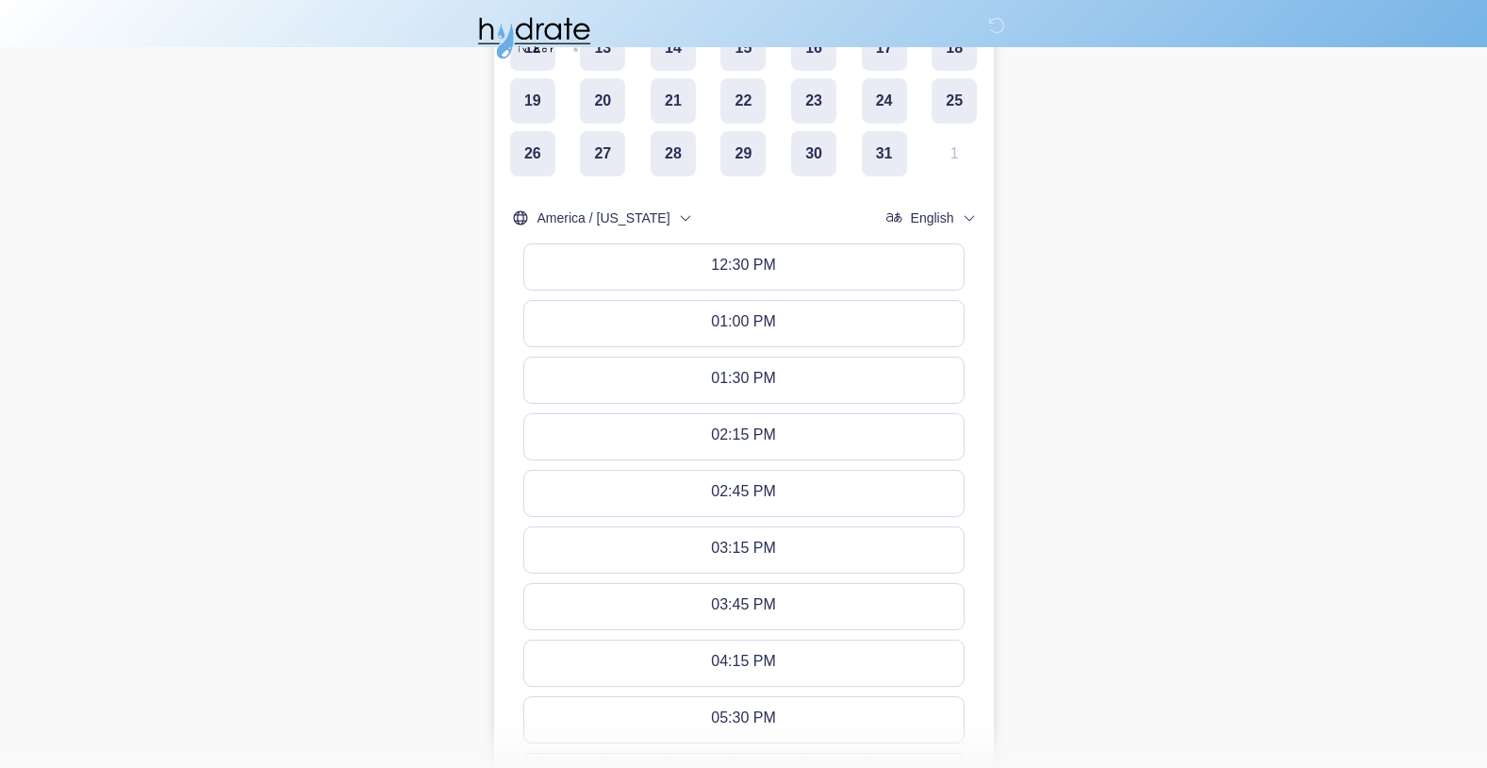
scroll to position [628, 0]
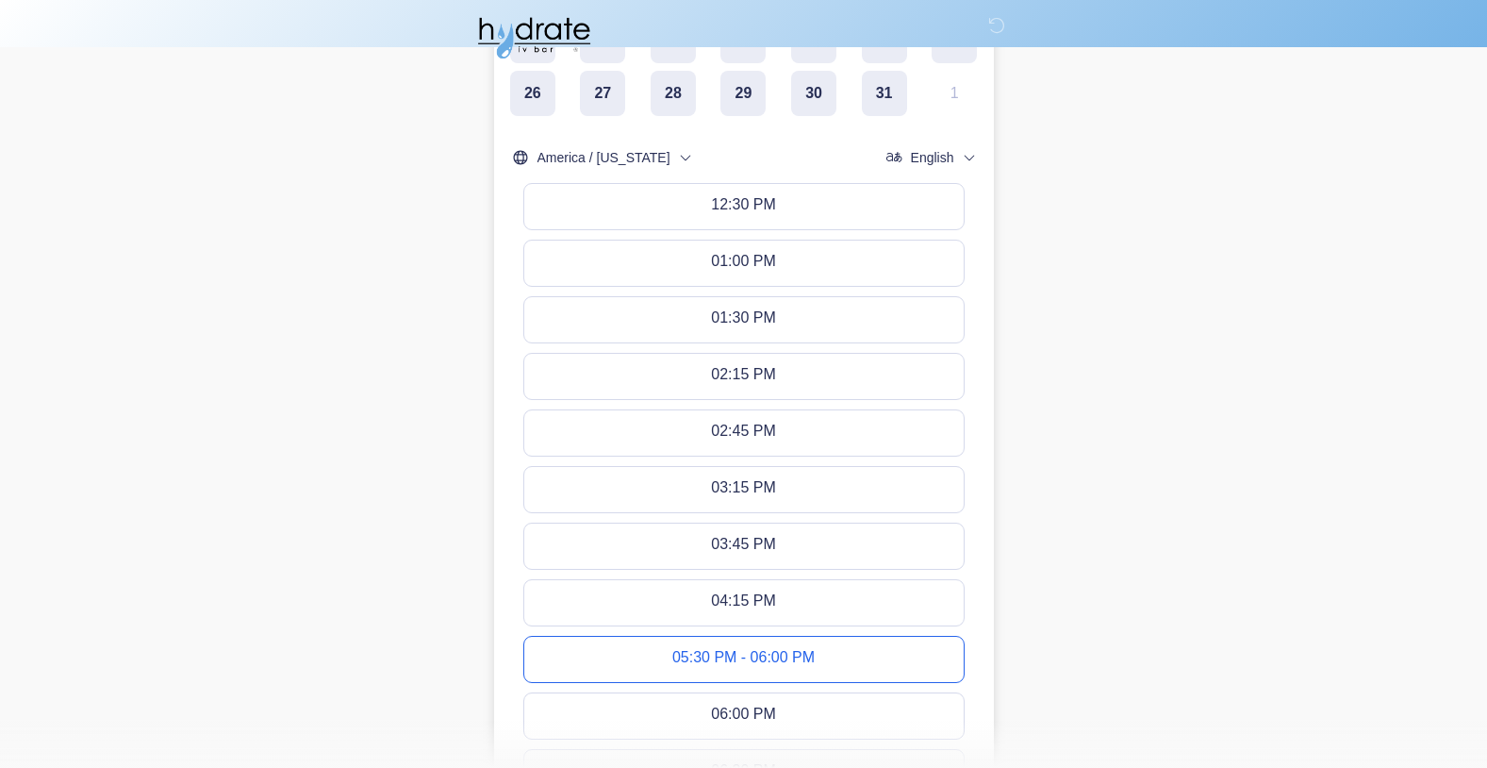
click at [779, 652] on div "05:30 PM - 06:00 PM" at bounding box center [743, 659] width 142 height 21
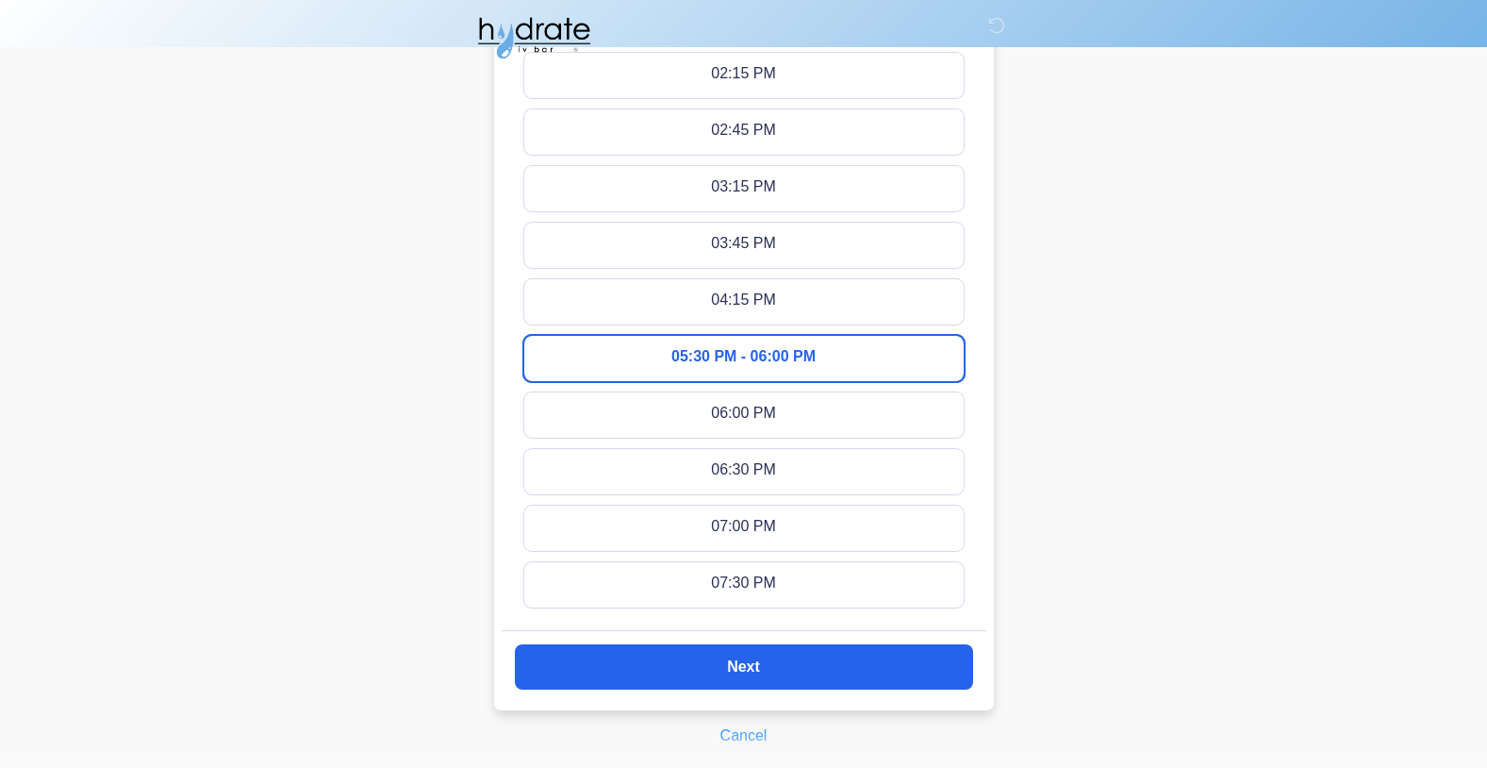
scroll to position [1014, 0]
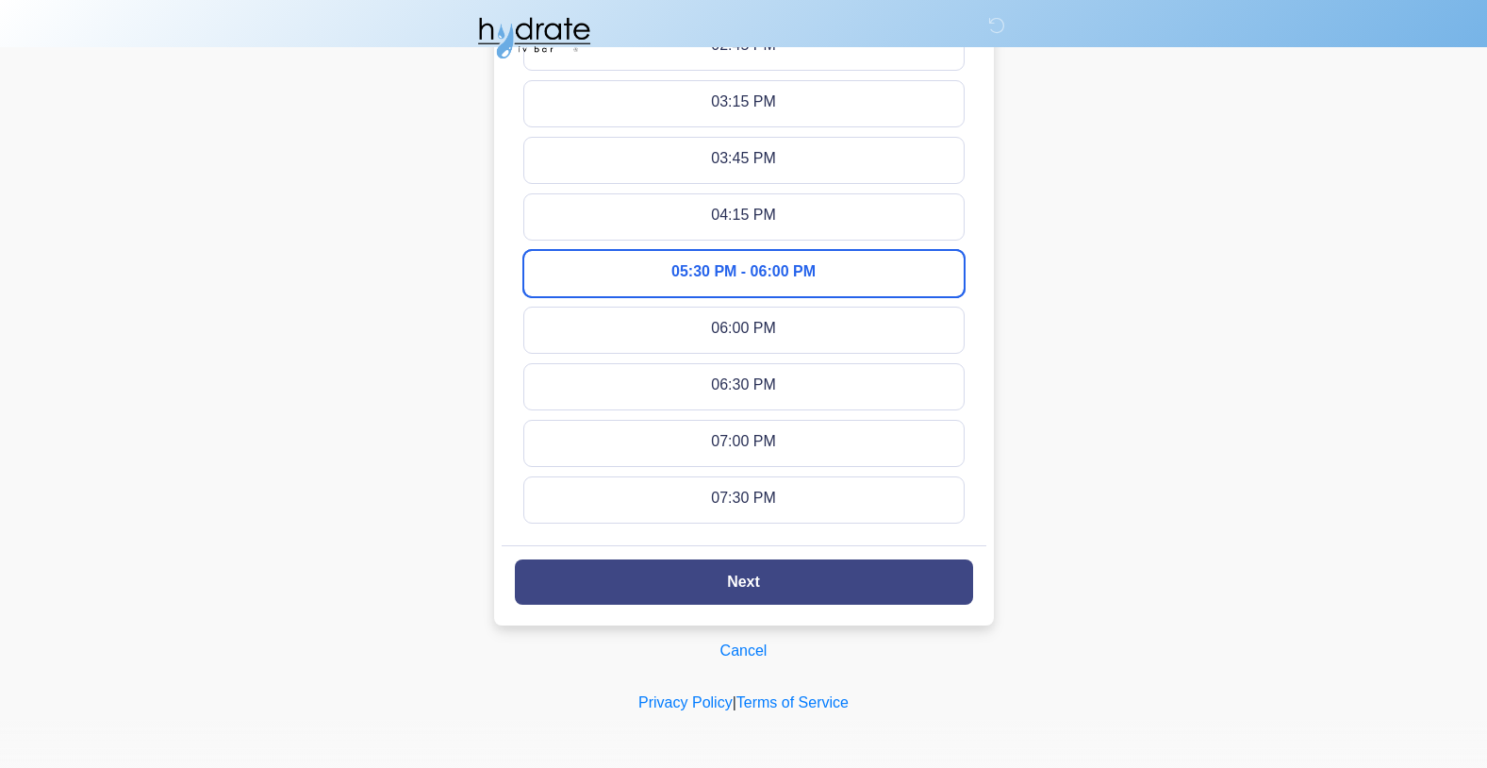
click at [750, 587] on button "Next" at bounding box center [744, 581] width 458 height 45
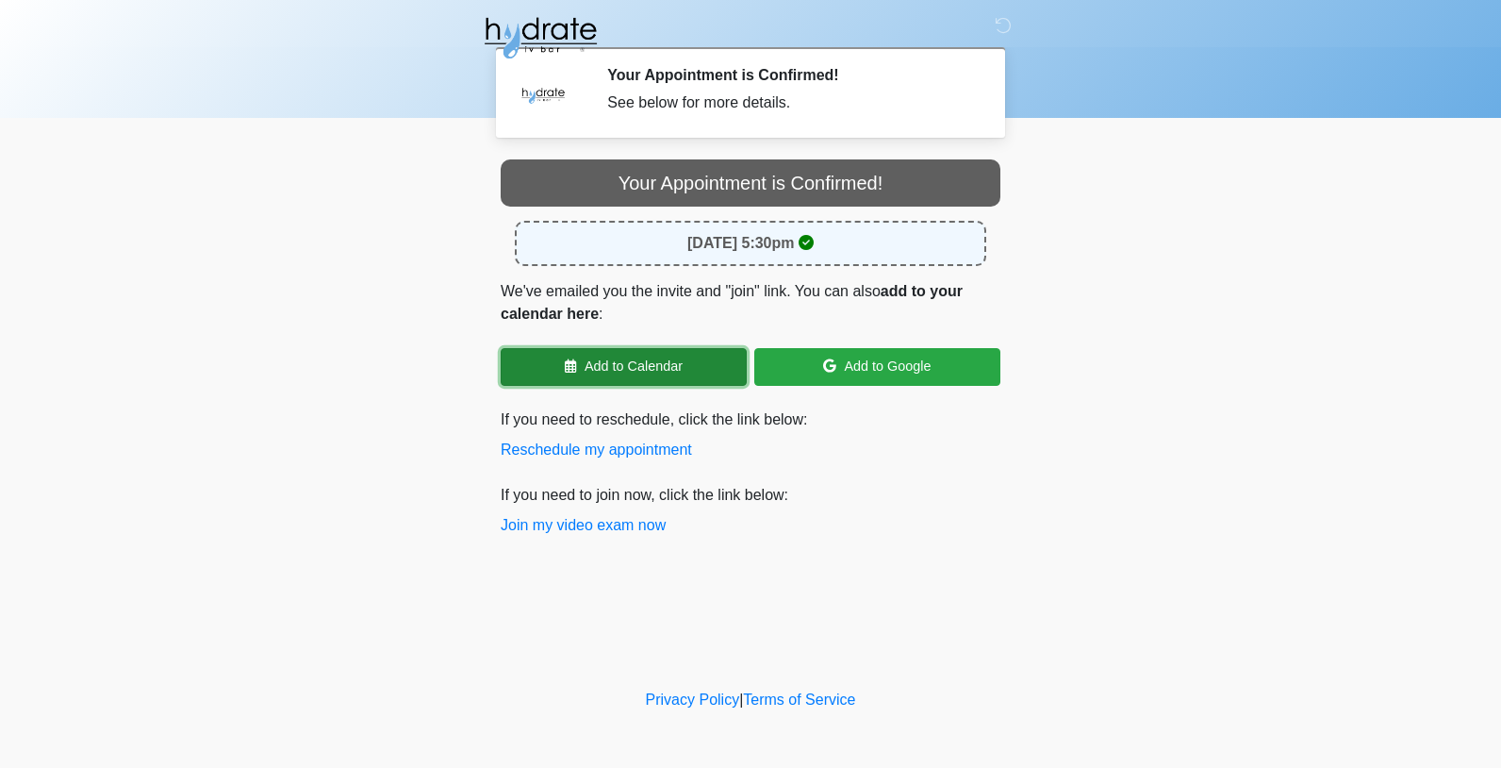
click at [660, 366] on link "Add to Calendar" at bounding box center [624, 367] width 246 height 38
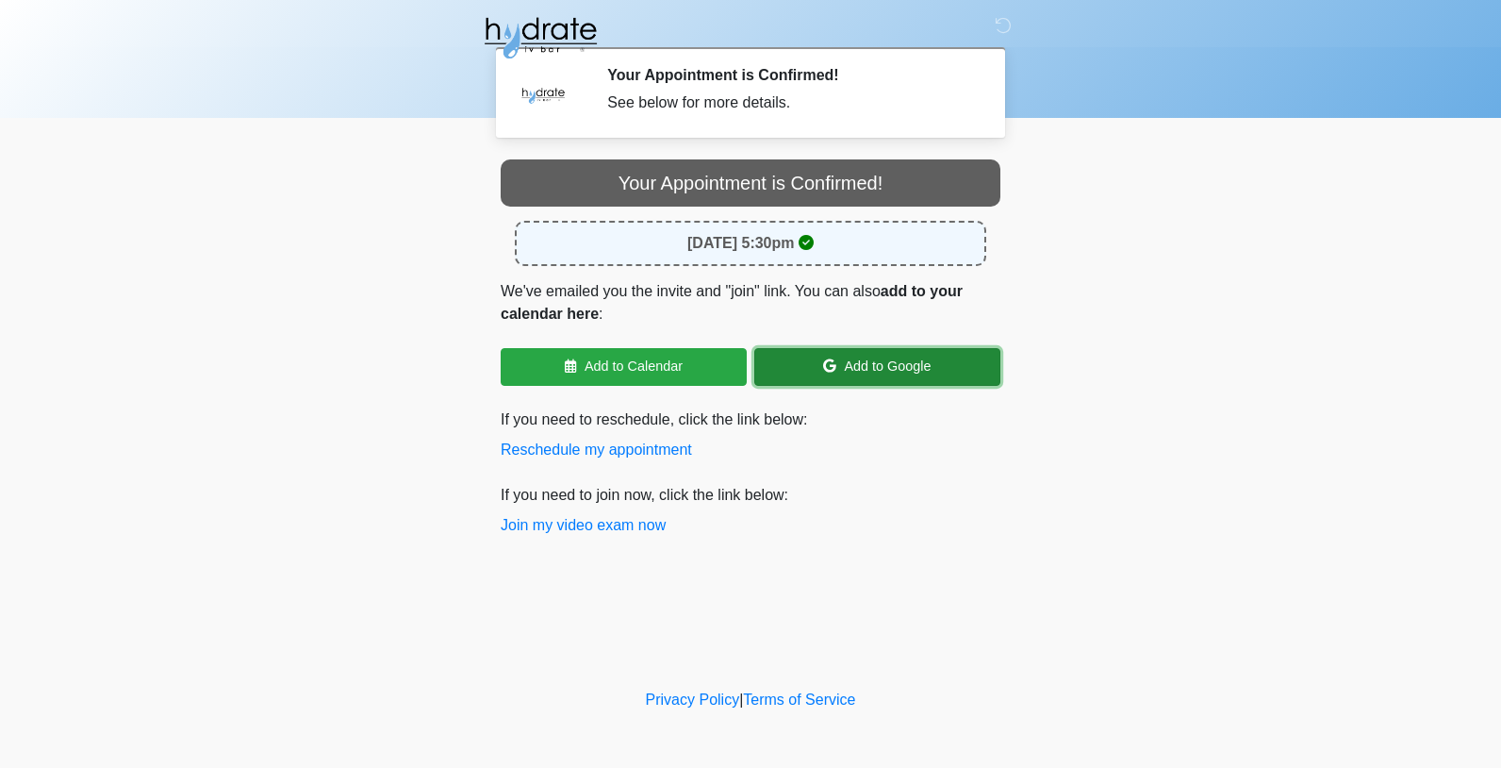
click at [845, 369] on link "Add to Google" at bounding box center [877, 367] width 246 height 38
